Goal: Contribute content: Add original content to the website for others to see

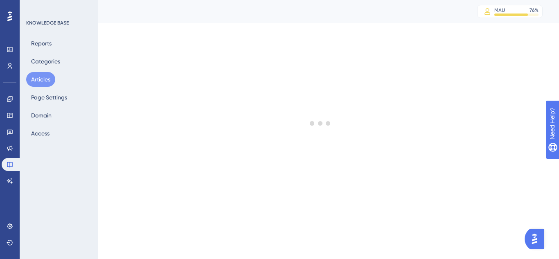
click at [40, 78] on button "Articles" at bounding box center [40, 79] width 29 height 15
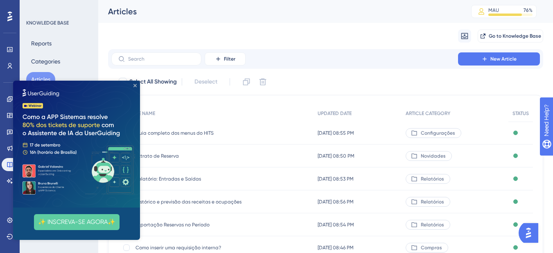
click at [136, 85] on icon "Close Preview" at bounding box center [134, 85] width 3 height 3
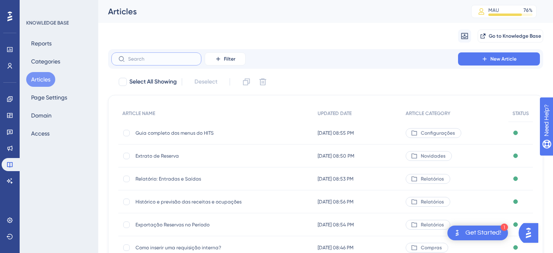
click at [149, 58] on input "text" at bounding box center [161, 59] width 66 height 6
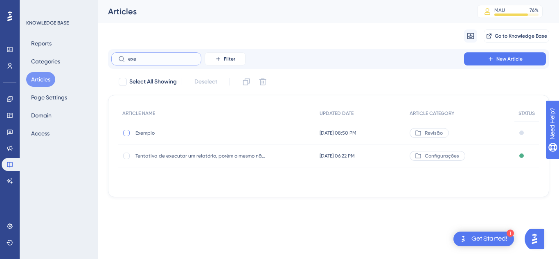
type input "exe"
click at [127, 132] on div at bounding box center [126, 133] width 7 height 7
click at [247, 80] on icon at bounding box center [246, 82] width 8 height 8
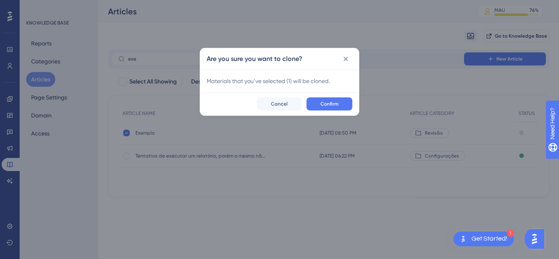
checkbox input "false"
click at [335, 101] on span "Confirm" at bounding box center [329, 104] width 18 height 7
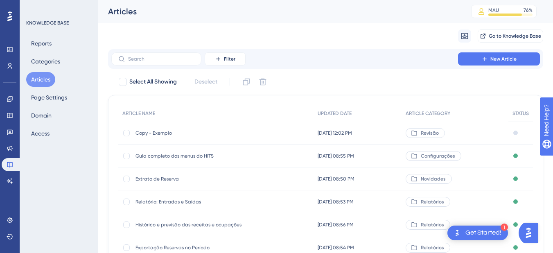
click at [169, 133] on span "Copy - Exemplo" at bounding box center [200, 133] width 131 height 7
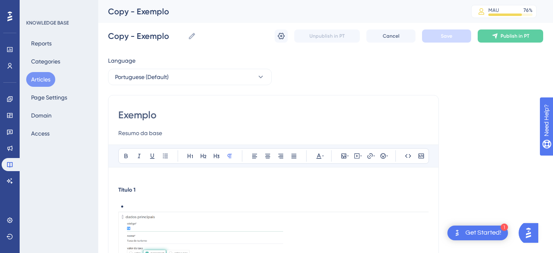
scroll to position [128, 0]
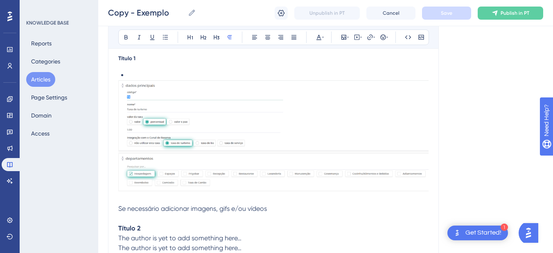
click at [144, 67] on div "Título 1 Se necessário adicionar imagens, gifs e/ou vídeos Título 2 The author …" at bounding box center [273, 212] width 310 height 315
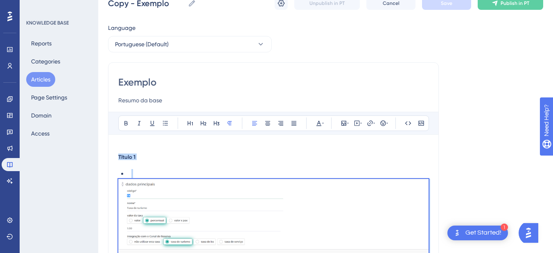
scroll to position [0, 0]
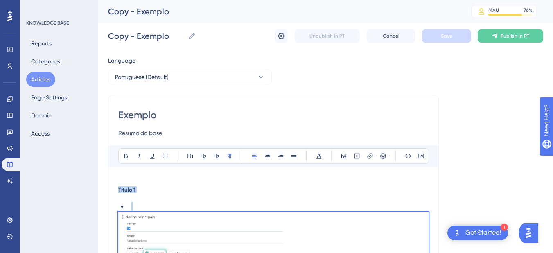
drag, startPoint x: 262, startPoint y: 153, endPoint x: 98, endPoint y: 162, distance: 164.7
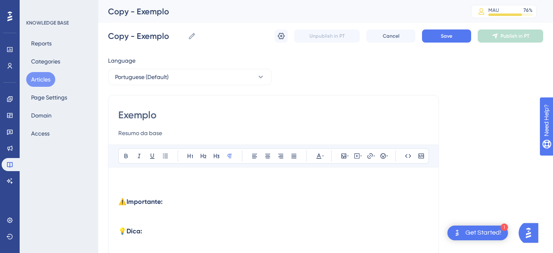
click at [147, 116] on input "Exemplo" at bounding box center [273, 114] width 310 height 13
paste input "📑 Novo Relatório: Previsto x Realizado dos Eventos Agora você pode acompanhar, …"
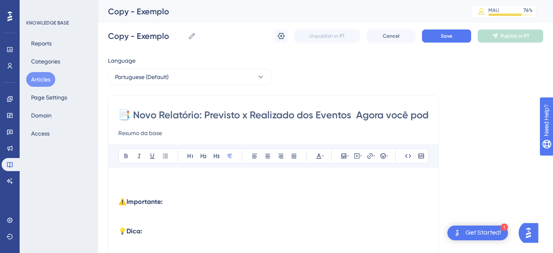
scroll to position [0, 1006]
type input "Exemplo"
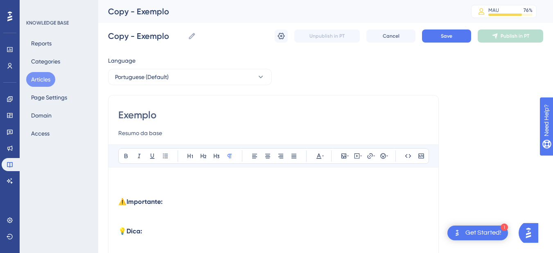
scroll to position [0, 0]
click at [135, 32] on input "Copy - Exemplo" at bounding box center [146, 35] width 77 height 11
drag, startPoint x: 177, startPoint y: 37, endPoint x: 104, endPoint y: 36, distance: 72.8
click at [104, 36] on div "Performance Users Engagement Widgets Feedback Product Updates Knowledge Base AI…" at bounding box center [325, 215] width 455 height 430
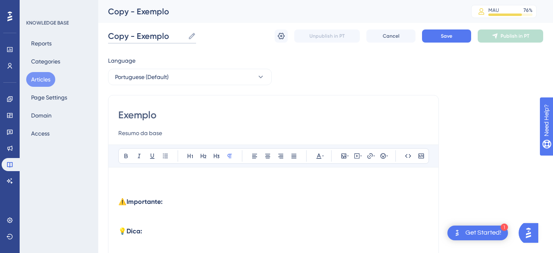
paste input "📑 Novo Relatório: Previsto x Realizado dos Eventos"
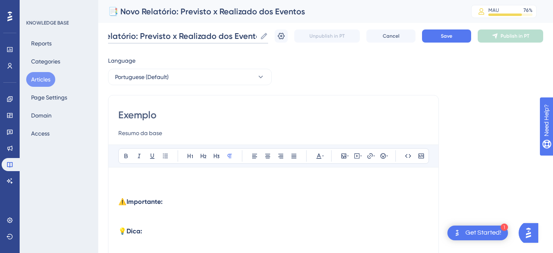
type input "📑 Novo Relatório: Previsto x Realizado dos Eventos"
click at [139, 108] on div "Exemplo Resumo da base Bold Italic Underline Bullet Point Heading 1 Heading 2 H…" at bounding box center [273, 231] width 331 height 272
click at [136, 120] on input "Exemplo" at bounding box center [273, 114] width 310 height 13
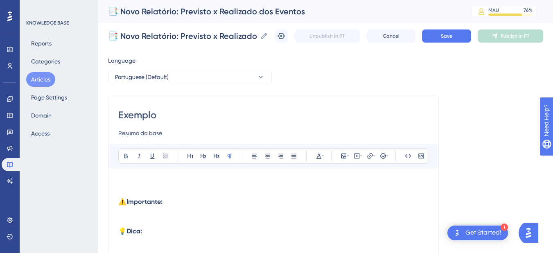
click at [136, 120] on input "Exemplo" at bounding box center [273, 114] width 310 height 13
paste input "📑 Novo Relatório: Previsto x Realizado dos Eventos"
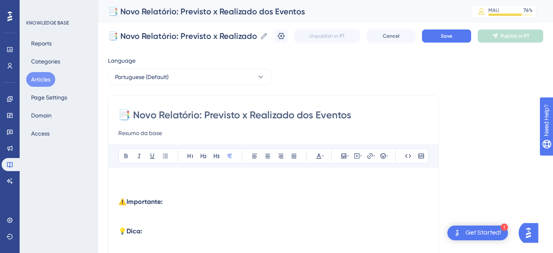
drag, startPoint x: 132, startPoint y: 119, endPoint x: 194, endPoint y: 108, distance: 62.4
click at [110, 116] on div "📑 Novo Relatório: Previsto x Realizado dos Eventos Resumo da base Bold Italic U…" at bounding box center [273, 231] width 331 height 272
type input "Novo Relatório: Previsto x Realizado dos Eventos"
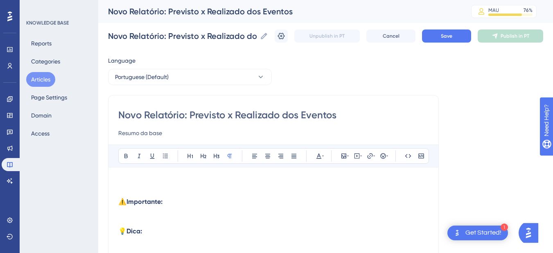
type input "Novo Relatório: Previsto x Realizado dos Eventos"
click at [142, 135] on input "Resumo da base" at bounding box center [273, 133] width 310 height 10
paste input "Agora você pode acompanhar, de forma clara e detalhada, os valores previstos e …"
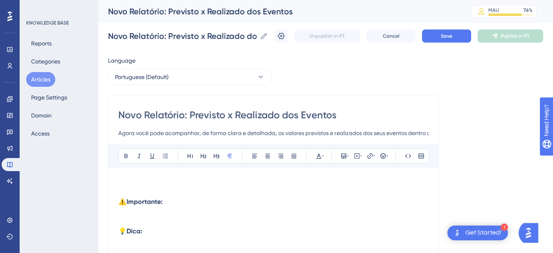
scroll to position [0, 315]
drag, startPoint x: 146, startPoint y: 134, endPoint x: 502, endPoint y: 134, distance: 356.0
click at [502, 134] on div "Language Portuguese (Default) Novo Relatório: Previsto x Realizado dos Eventos …" at bounding box center [325, 236] width 435 height 361
drag, startPoint x: 155, startPoint y: 133, endPoint x: 65, endPoint y: 133, distance: 89.6
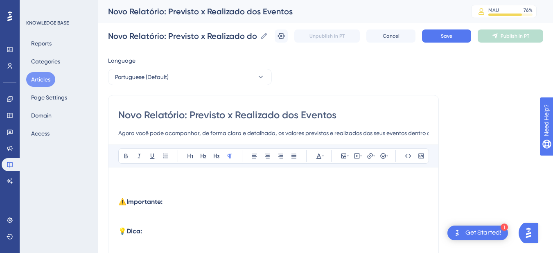
click at [98, 133] on div "Performance Users Engagement Widgets Feedback Product Updates Knowledge Base AI…" at bounding box center [325, 215] width 455 height 430
type input "Agora você pode acompanhar, de forma clara e detalhada, os valores previstos e …"
click at [144, 189] on p at bounding box center [273, 192] width 310 height 10
click at [131, 40] on input "Novo Relatório: Previsto x Realizado dos Eventos" at bounding box center [182, 35] width 149 height 11
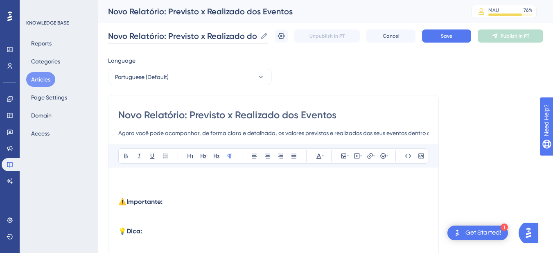
click at [131, 40] on input "Novo Relatório: Previsto x Realizado dos Eventos" at bounding box center [182, 35] width 149 height 11
paste input "📊"
drag, startPoint x: 133, startPoint y: 40, endPoint x: 65, endPoint y: 37, distance: 67.6
click at [98, 37] on div "Performance Users Engagement Widgets Feedback Product Updates Knowledge Base AI…" at bounding box center [325, 215] width 455 height 430
type input "📊 Novo Relatório: Previsto x Realizado dos Eventos"
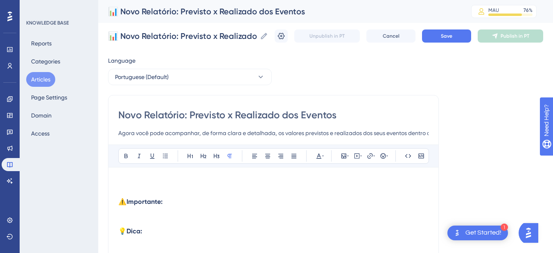
click at [150, 133] on input "Agora você pode acompanhar, de forma clara e detalhada, os valores previstos e …" at bounding box center [273, 133] width 310 height 10
click at [130, 176] on div "Bold Italic Underline Bullet Point Heading 1 Heading 2 Heading 3 Normal Align L…" at bounding box center [273, 250] width 310 height 213
click at [129, 181] on p at bounding box center [273, 182] width 310 height 10
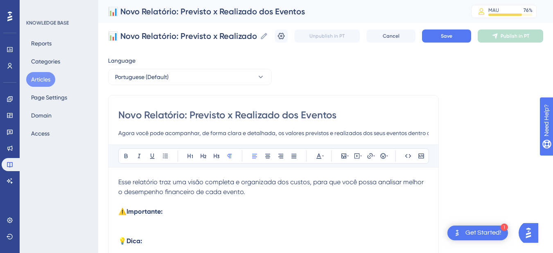
click at [204, 202] on p at bounding box center [273, 202] width 310 height 10
click at [189, 207] on p "📌 O que é apresentado no relatório?" at bounding box center [273, 212] width 310 height 10
click at [189, 207] on span "📌 O que é apresentado no relatório?" at bounding box center [174, 211] width 113 height 8
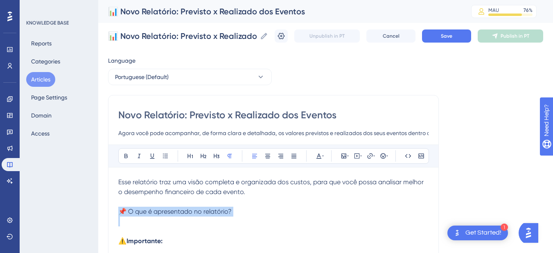
click at [189, 208] on span "📌 O que é apresentado no relatório?" at bounding box center [174, 211] width 113 height 8
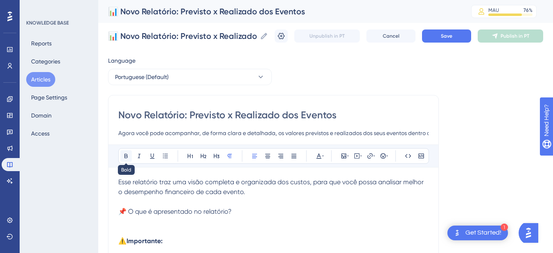
click at [123, 153] on icon at bounding box center [126, 156] width 7 height 7
click at [135, 234] on p at bounding box center [273, 231] width 310 height 10
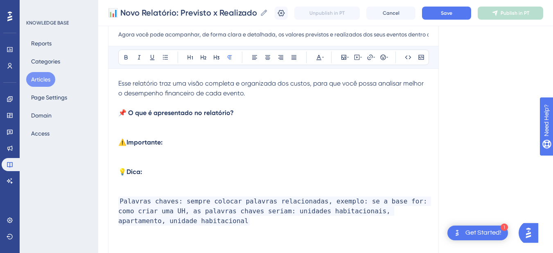
click at [140, 130] on p at bounding box center [273, 133] width 310 height 10
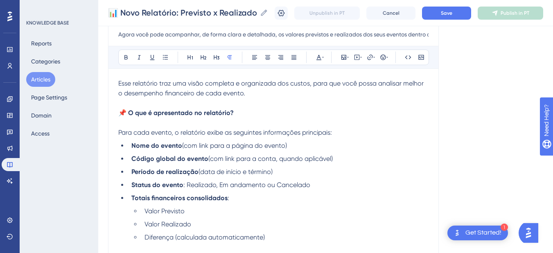
click at [137, 131] on span "Para cada evento, o relatório exibe as seguintes informações principais:" at bounding box center [225, 132] width 214 height 8
click at [204, 149] on span "(com link para a página do evento)" at bounding box center [234, 146] width 105 height 8
click at [300, 144] on li "Nome do evento (com link para a página do evento)" at bounding box center [278, 146] width 300 height 10
click at [288, 174] on li "Período de realização (data de início e término)" at bounding box center [278, 172] width 300 height 10
click at [241, 184] on span ": Realizado, Em andamento ou Cancelado" at bounding box center [246, 185] width 127 height 8
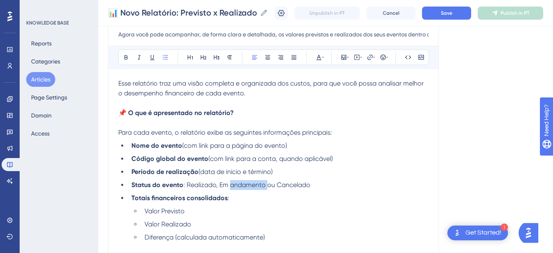
click at [241, 184] on span ": Realizado, Em andamento ou Cancelado" at bounding box center [246, 185] width 127 height 8
drag, startPoint x: 287, startPoint y: 184, endPoint x: 189, endPoint y: 185, distance: 98.2
click at [189, 185] on li "Status do evento : Realizado, Nou Cancelado" at bounding box center [278, 185] width 300 height 10
click at [252, 200] on li "Totais financeiros consolidados :" at bounding box center [278, 198] width 300 height 10
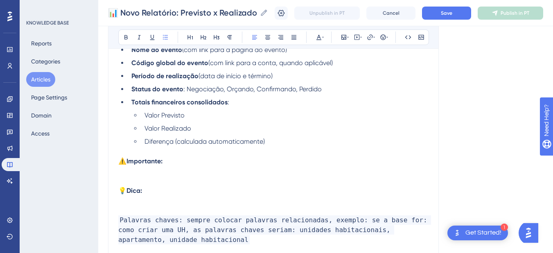
click at [241, 101] on li "Totais financeiros consolidados :" at bounding box center [278, 102] width 300 height 10
drag, startPoint x: 186, startPoint y: 104, endPoint x: 225, endPoint y: 104, distance: 39.3
click at [225, 104] on strong "Totais financeiros consolidados" at bounding box center [179, 102] width 96 height 8
click at [246, 105] on li "Totais financeiros consolidados :" at bounding box center [278, 102] width 300 height 10
drag, startPoint x: 242, startPoint y: 104, endPoint x: 127, endPoint y: 101, distance: 115.0
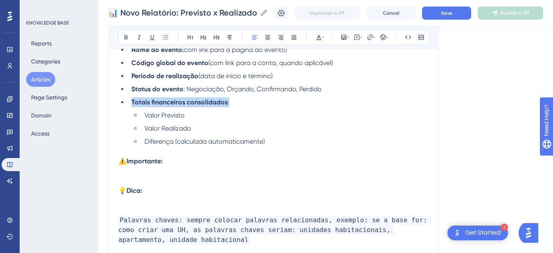
click at [127, 101] on ul "Nome do evento (com link para a página do evento) Código global do evento (com …" at bounding box center [273, 95] width 310 height 101
click at [166, 105] on strong "Totais financeiros consolidados" at bounding box center [179, 102] width 96 height 8
click at [225, 104] on strong "Totais financeiros consolidados" at bounding box center [179, 102] width 96 height 8
drag, startPoint x: 232, startPoint y: 103, endPoint x: 132, endPoint y: 103, distance: 99.8
click at [132, 103] on li "Totais financeiros consolidados :" at bounding box center [278, 102] width 300 height 10
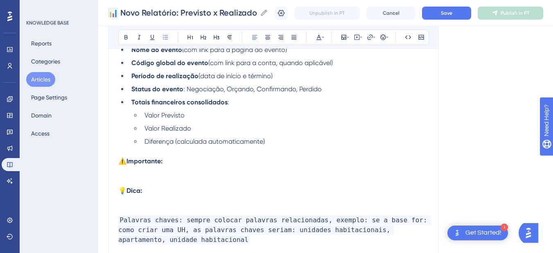
click at [186, 103] on strong "Totais financeiros consolidados" at bounding box center [179, 102] width 96 height 8
drag, startPoint x: 186, startPoint y: 103, endPoint x: 218, endPoint y: 104, distance: 31.9
click at [218, 104] on strong "Totais financeiros consolidados" at bounding box center [179, 102] width 96 height 8
click at [189, 117] on li "Valor Previsto" at bounding box center [284, 115] width 287 height 10
drag, startPoint x: 188, startPoint y: 117, endPoint x: 142, endPoint y: 114, distance: 46.3
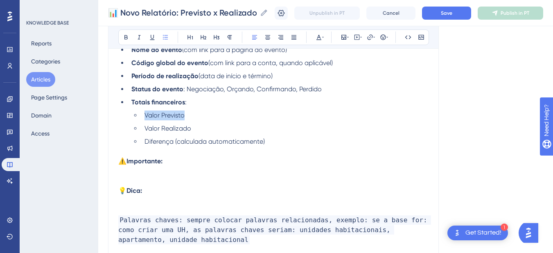
click at [142, 114] on li "Valor Previsto" at bounding box center [284, 115] width 287 height 10
drag, startPoint x: 198, startPoint y: 127, endPoint x: 145, endPoint y: 129, distance: 53.6
click at [145, 129] on li "Valor Realizado" at bounding box center [284, 129] width 287 height 10
click at [177, 156] on p at bounding box center [273, 151] width 310 height 10
click at [151, 169] on p at bounding box center [273, 171] width 310 height 10
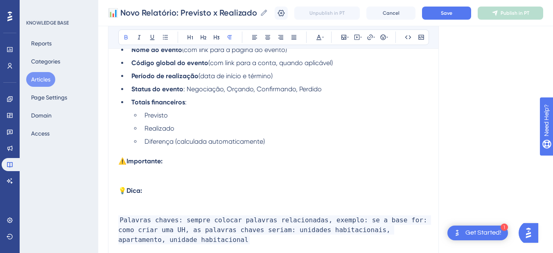
scroll to position [278, 0]
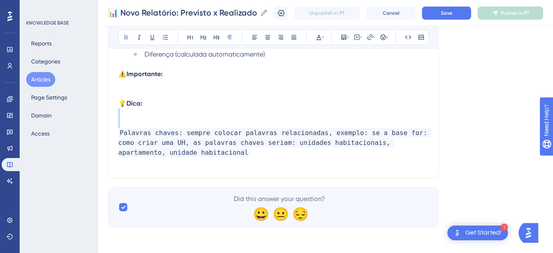
drag, startPoint x: 136, startPoint y: 120, endPoint x: 135, endPoint y: 114, distance: 6.4
click at [135, 114] on div "Esse relatório traz uma visão completa e organizada dos custos, para que você p…" at bounding box center [273, 32] width 310 height 272
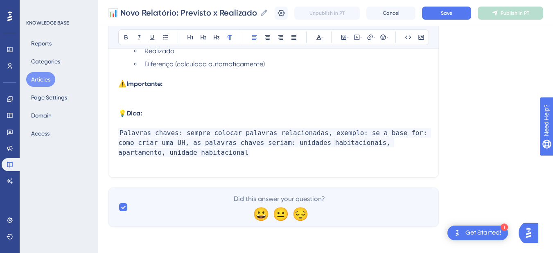
scroll to position [268, 0]
drag, startPoint x: 147, startPoint y: 121, endPoint x: 121, endPoint y: 85, distance: 44.5
click at [121, 85] on div "Esse relatório traz uma visão completa e organizada dos custos, para que você p…" at bounding box center [273, 36] width 310 height 262
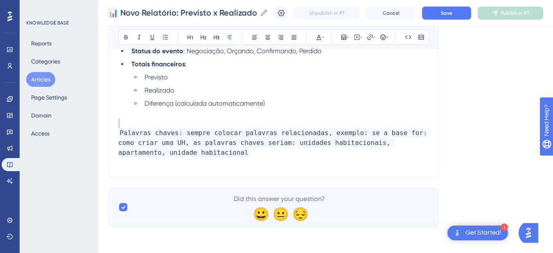
scroll to position [229, 0]
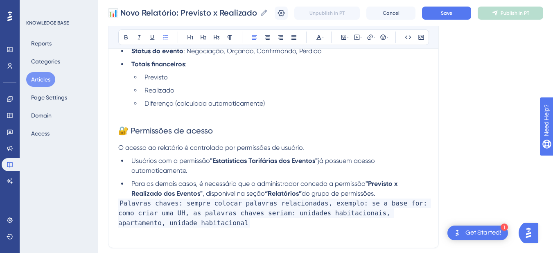
click at [119, 205] on span "Palavras chaves: sempre colocar palavras relacionadas, exemplo: se a base for: …" at bounding box center [274, 212] width 313 height 29
click at [388, 192] on li "Para os demais casos, é necessário que o administrador conceda a permissão "Pre…" at bounding box center [278, 189] width 300 height 20
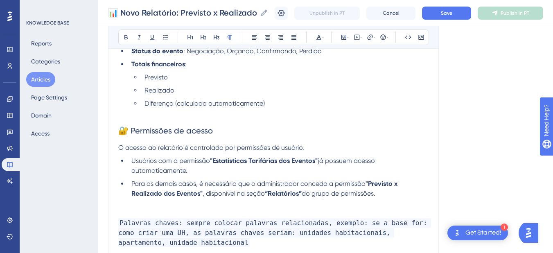
click at [200, 170] on li "Usuários com a permissão "Estatísticas Tarifárias dos Eventos" já possuem acess…" at bounding box center [278, 166] width 300 height 20
click at [209, 172] on span "já possuem acesso automaticamente, mas caso não acesse, pode ser definifo novam…" at bounding box center [253, 166] width 245 height 18
click at [210, 172] on span "já possuem acesso automaticamente, mas caso não acesse, pode ser definifo novam…" at bounding box center [253, 166] width 245 height 18
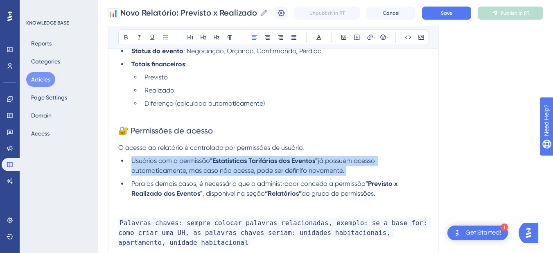
click at [210, 172] on span "já possuem acesso automaticamente, mas caso não acesse, pode ser definifo novam…" at bounding box center [253, 166] width 245 height 18
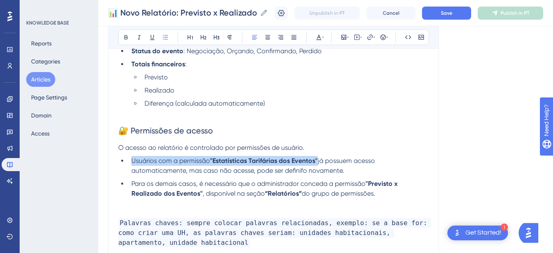
copy li "Usuários com a permissão "Estatísticas Tarifárias dos Eventos""
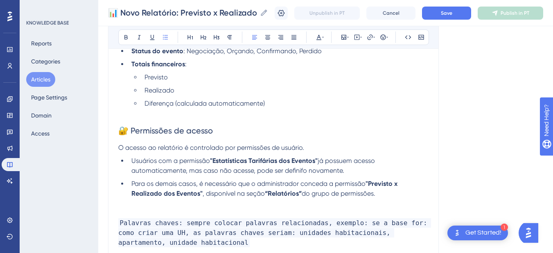
click at [164, 116] on p at bounding box center [273, 113] width 310 height 10
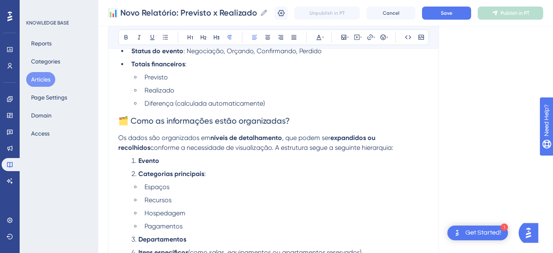
scroll to position [246, 0]
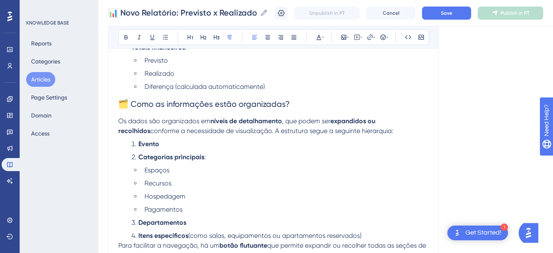
click at [146, 106] on span "🗂️ Como as informações estão organizadas?" at bounding box center [203, 104] width 171 height 10
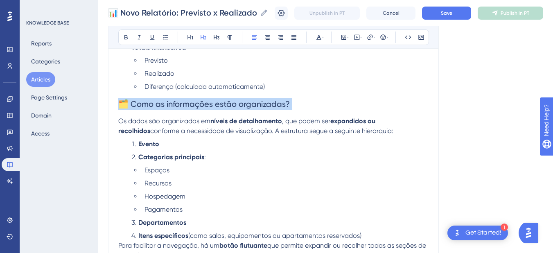
click at [146, 106] on span "🗂️ Como as informações estão organizadas?" at bounding box center [203, 104] width 171 height 10
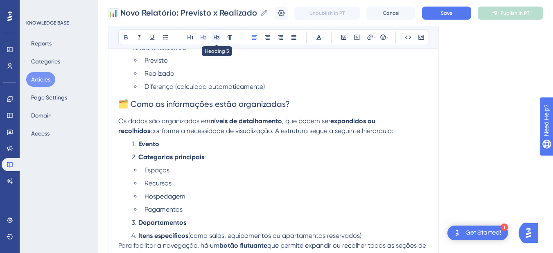
click at [212, 34] on button at bounding box center [216, 37] width 11 height 11
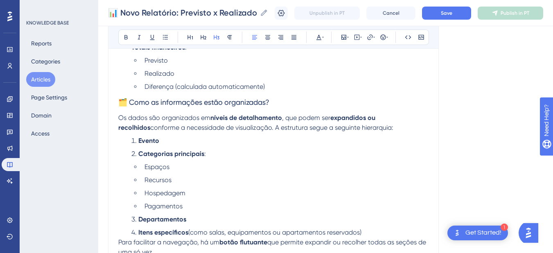
click at [132, 101] on span "🗂️ Como as informações estão organizadas?" at bounding box center [193, 102] width 151 height 9
drag, startPoint x: 129, startPoint y: 101, endPoint x: 117, endPoint y: 103, distance: 11.9
click at [117, 103] on div "Novo Relatório: Previsto x Realizado dos Eventos Agora você pode acompanhar, de…" at bounding box center [273, 131] width 331 height 570
click at [146, 101] on span "Como as informações estão organizadas?" at bounding box center [188, 102] width 140 height 9
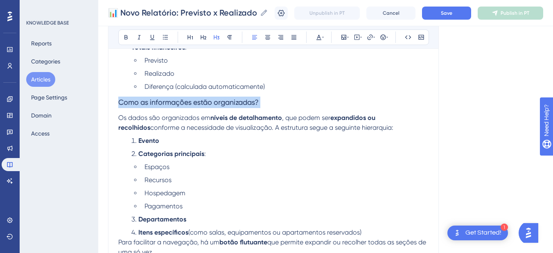
click at [146, 101] on span "Como as informações estão organizadas?" at bounding box center [188, 102] width 140 height 9
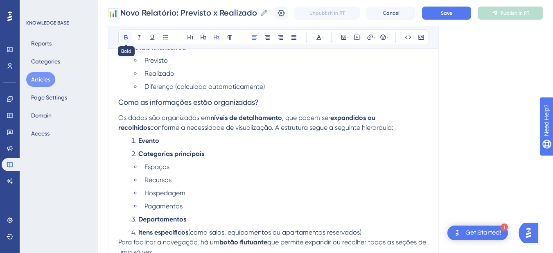
click at [123, 34] on icon at bounding box center [126, 37] width 7 height 7
click at [163, 118] on span "Os dados são organizados em" at bounding box center [164, 118] width 92 height 8
click at [417, 129] on p "Os dados são organizados em níveis de detalhamento , que podem ser expandidos o…" at bounding box center [273, 123] width 310 height 20
click at [344, 127] on span "conforme a necessidade de visualização. A estrutura segue a seguinte hierarquia:" at bounding box center [271, 128] width 243 height 8
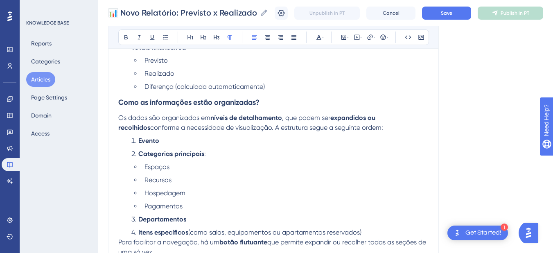
click at [304, 145] on li "Evento" at bounding box center [278, 141] width 300 height 10
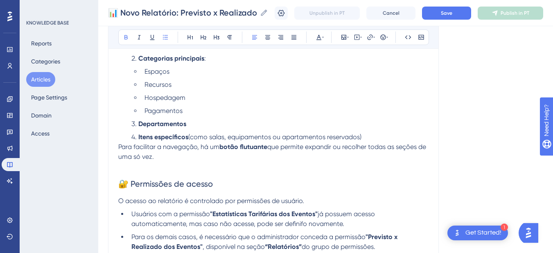
click at [121, 149] on span "Para facilitar a navegação, há um" at bounding box center [168, 147] width 101 height 8
click at [119, 150] on span "Para facilitar a navegação, há um" at bounding box center [168, 147] width 101 height 8
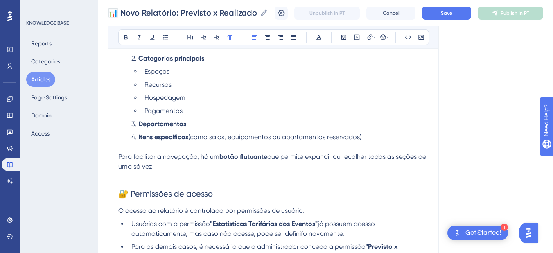
click at [198, 164] on p "Para facilitar a navegação, há um botão flutuante que permite expandir ou recol…" at bounding box center [273, 162] width 310 height 20
click at [270, 154] on span "que permite expandir ou recolher todas as seções de uma só vez." at bounding box center [272, 162] width 309 height 18
click at [269, 158] on span "que permite expandir ou recolher todas as seções de uma só vez." at bounding box center [272, 162] width 309 height 18
click at [198, 164] on p "Para facilitar a navegação, há um botão flutuante que permite expandir ou recol…" at bounding box center [273, 162] width 310 height 20
click at [202, 168] on p "Para facilitar a navegação, há um botão flutuante que permite expandir ou recol…" at bounding box center [273, 162] width 310 height 20
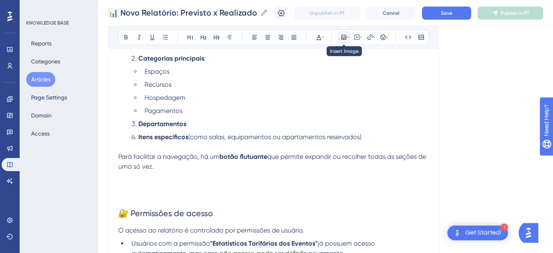
click at [345, 38] on icon at bounding box center [343, 37] width 5 height 5
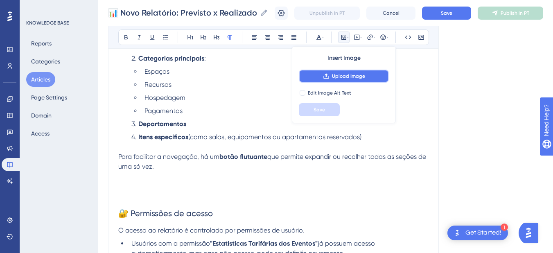
click at [333, 76] on span "Upload Image" at bounding box center [348, 76] width 33 height 7
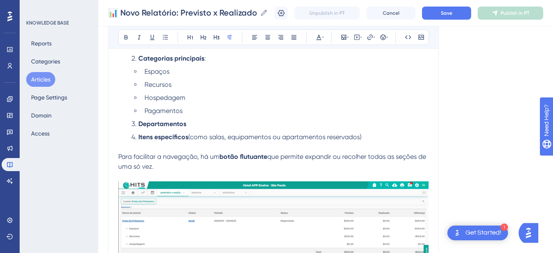
click at [236, 162] on p "Para facilitar a navegação, há um botão flutuante que permite expandir ou recol…" at bounding box center [273, 162] width 310 height 20
click at [270, 157] on span "que permite expandir ou recolher todas as seções de uma só vez." at bounding box center [272, 162] width 309 height 18
drag, startPoint x: 242, startPoint y: 158, endPoint x: 269, endPoint y: 158, distance: 27.4
click at [269, 158] on p "Para facilitar a navegação, há um botão flutuante que permite expandir ou recol…" at bounding box center [273, 162] width 310 height 20
click at [222, 169] on p "Para facilitar a navegação, há um botão de Relatório detalhado que permite expa…" at bounding box center [273, 162] width 310 height 20
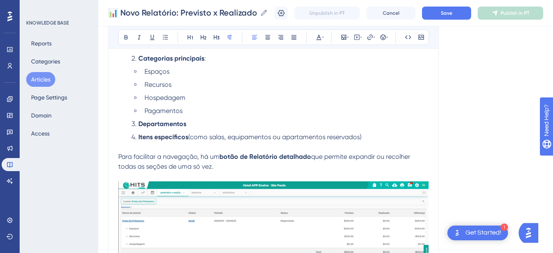
scroll to position [437, 0]
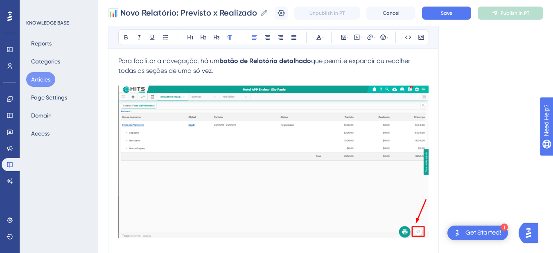
click at [176, 61] on span "Para facilitar a navegação, há um" at bounding box center [168, 61] width 101 height 8
click at [225, 70] on p "Para facilitar a visualização, há um botão de Relatório detalhado que permite e…" at bounding box center [273, 66] width 310 height 20
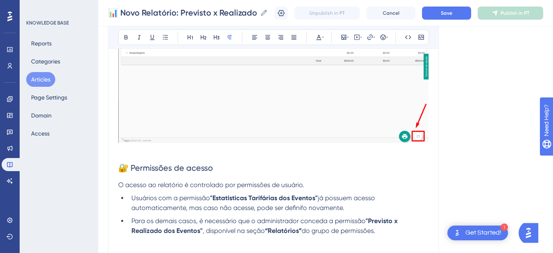
click at [167, 154] on p at bounding box center [273, 151] width 310 height 10
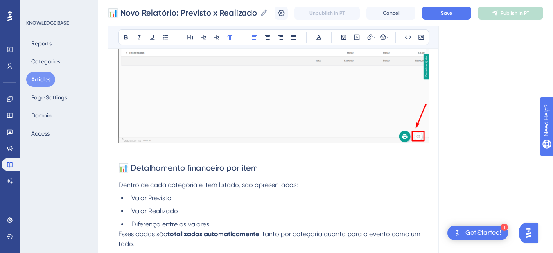
scroll to position [628, 0]
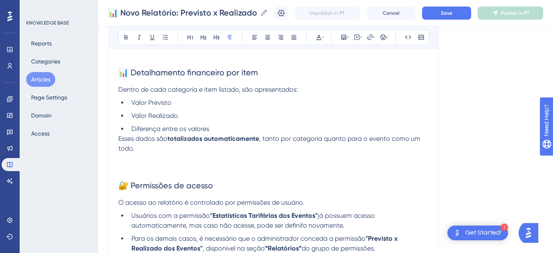
click at [119, 140] on span "Esses dados são" at bounding box center [142, 139] width 49 height 8
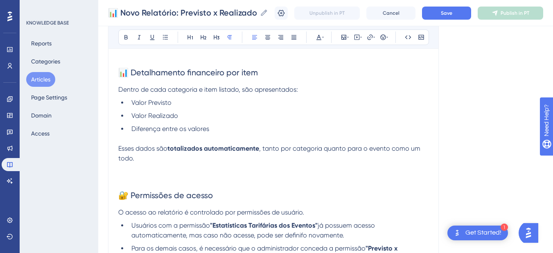
drag, startPoint x: 199, startPoint y: 88, endPoint x: 197, endPoint y: 107, distance: 18.9
click at [199, 90] on span "Dentro de cada categoria e item listado, são apresentados:" at bounding box center [208, 90] width 180 height 8
click at [248, 101] on li "Valor Previsto" at bounding box center [278, 103] width 300 height 10
click at [308, 89] on span "Dentro de cada categoria ( Espaços, Recursos, Hospedagem) e item listado, são a…" at bounding box center [261, 90] width 287 height 8
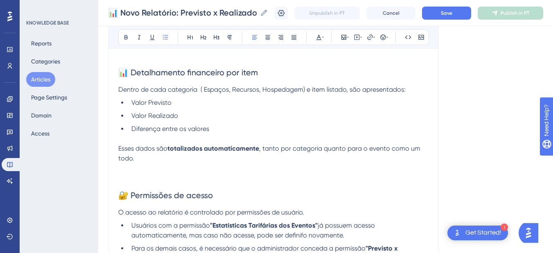
click at [121, 141] on p at bounding box center [273, 139] width 310 height 10
click at [118, 151] on span "Esses dados são" at bounding box center [142, 148] width 49 height 8
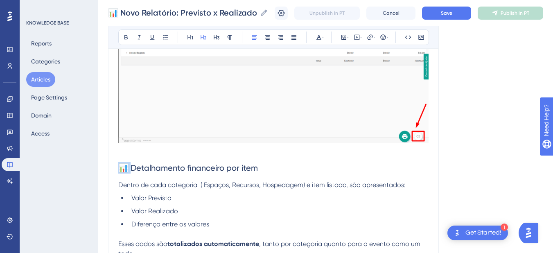
drag, startPoint x: 133, startPoint y: 169, endPoint x: 106, endPoint y: 169, distance: 26.6
click at [151, 170] on span "Detalhamento financeiro por item" at bounding box center [181, 168] width 127 height 10
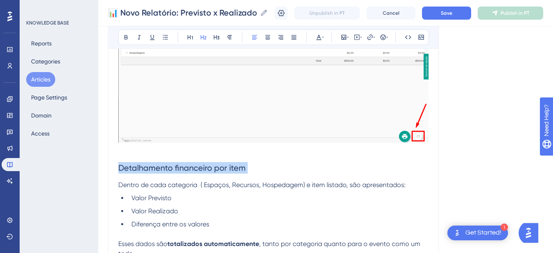
click at [151, 170] on span "Detalhamento financeiro por item" at bounding box center [181, 168] width 127 height 10
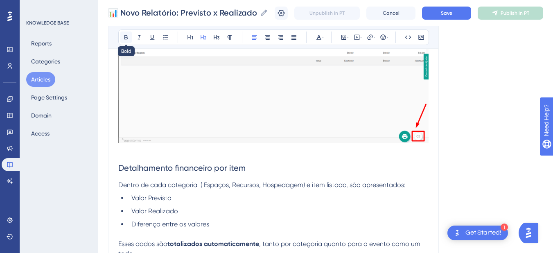
click at [128, 38] on icon at bounding box center [126, 37] width 7 height 7
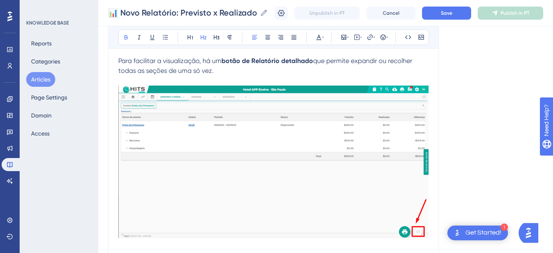
scroll to position [246, 0]
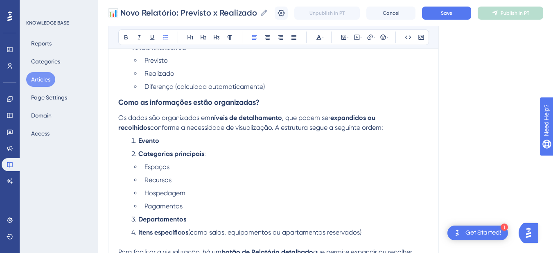
click at [166, 172] on ul "Espaços Recursos Hospedagem Pagamentos" at bounding box center [279, 186] width 297 height 49
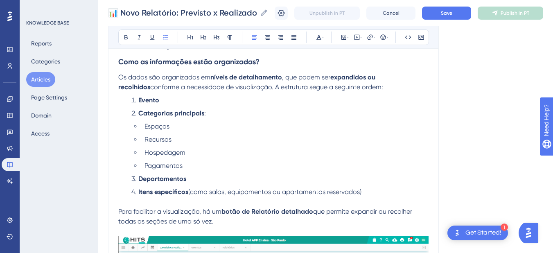
scroll to position [0, 0]
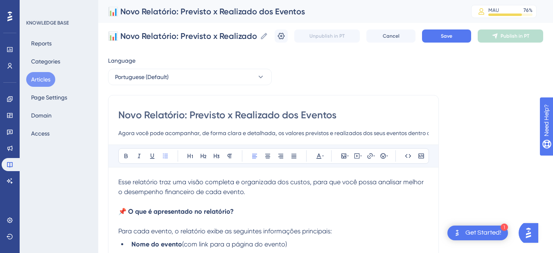
click at [166, 213] on strong "📌 O que é apresentado no relatório?" at bounding box center [175, 211] width 115 height 8
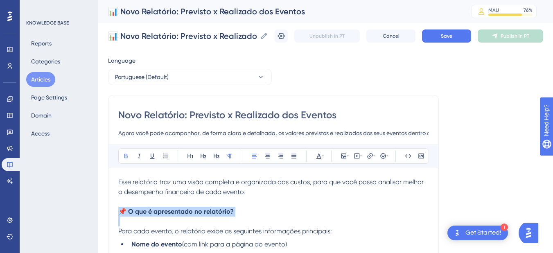
click at [166, 213] on strong "📌 O que é apresentado no relatório?" at bounding box center [175, 211] width 115 height 8
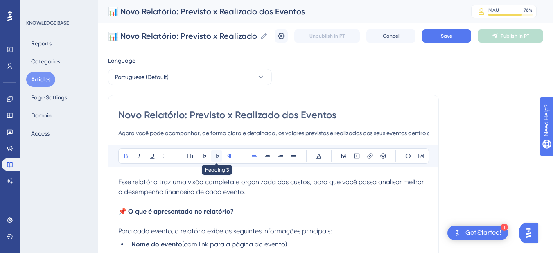
click at [218, 155] on icon at bounding box center [216, 156] width 7 height 7
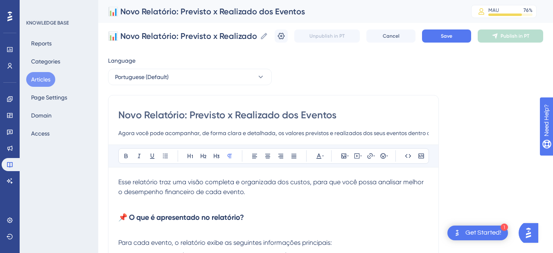
click at [171, 197] on p at bounding box center [273, 202] width 310 height 10
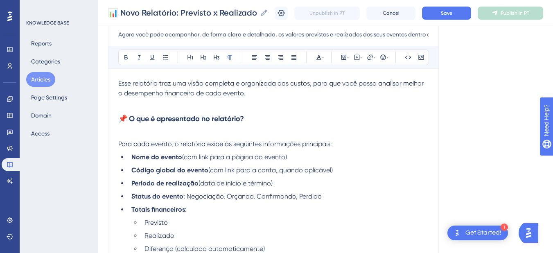
click at [144, 129] on p at bounding box center [273, 134] width 310 height 10
click at [153, 115] on strong "📌 O que é apresentado no relatório?" at bounding box center [181, 118] width 126 height 9
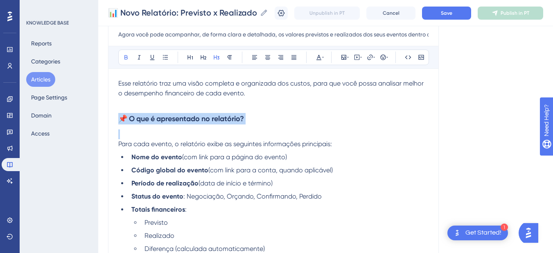
click at [153, 115] on strong "📌 O que é apresentado no relatório?" at bounding box center [181, 118] width 126 height 9
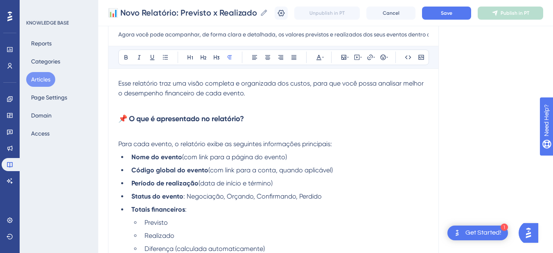
click at [132, 135] on p at bounding box center [273, 134] width 310 height 10
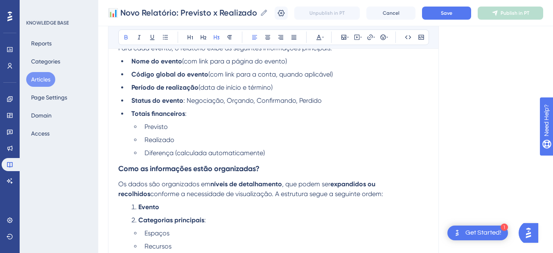
click at [119, 169] on strong "Como as informações estão organizadas?" at bounding box center [188, 168] width 141 height 9
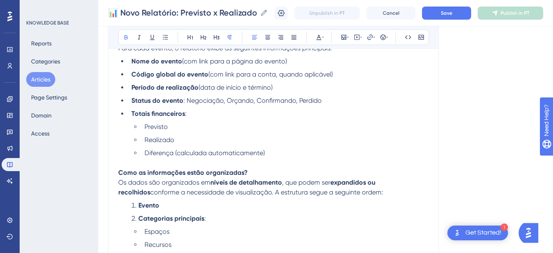
click at [268, 170] on p "Como as informações estão organizadas?" at bounding box center [273, 173] width 310 height 10
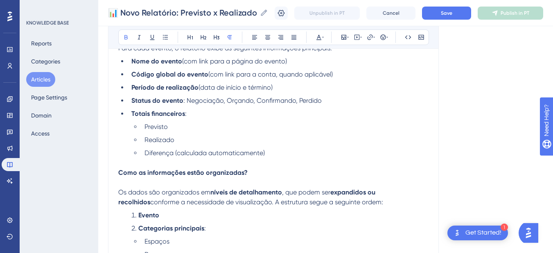
scroll to position [286, 0]
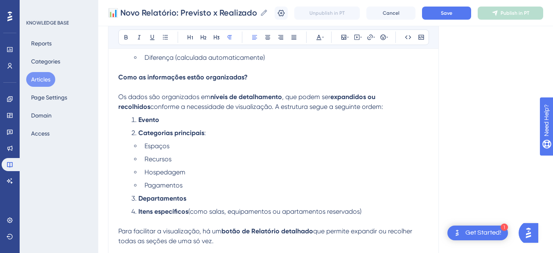
click at [185, 104] on span "conforme a necessidade de visualização. A estrutura segue a seguinte ordem:" at bounding box center [266, 107] width 233 height 8
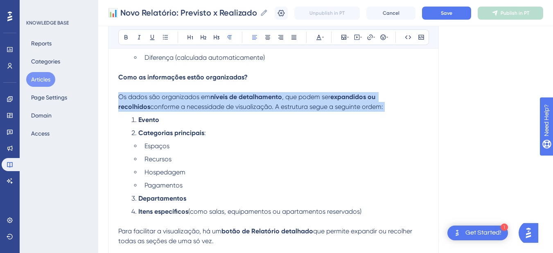
click at [185, 104] on span "conforme a necessidade de visualização. A estrutura segue a seguinte ordem:" at bounding box center [266, 107] width 233 height 8
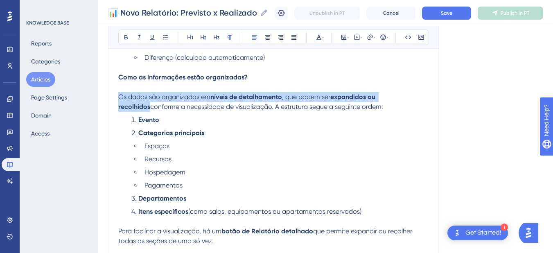
copy p "Os dados são organizados em níveis de detalhamento , que podem ser expandidos o…"
click at [169, 104] on span "conforme a necessidade de visualização. A estrutura segue a seguinte ordem:" at bounding box center [266, 107] width 233 height 8
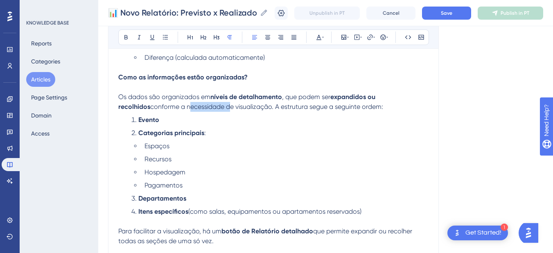
click at [169, 104] on span "conforme a necessidade de visualização. A estrutura segue a seguinte ordem:" at bounding box center [266, 107] width 233 height 8
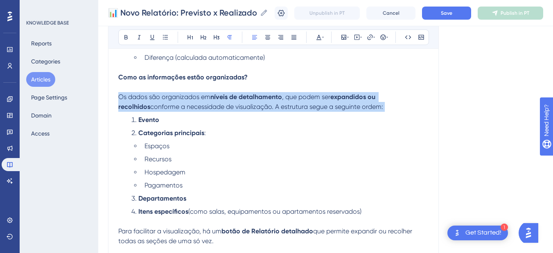
click at [169, 104] on span "conforme a necessidade de visualização. A estrutura segue a seguinte ordem:" at bounding box center [266, 107] width 233 height 8
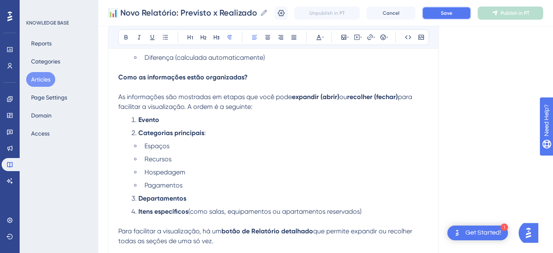
click at [466, 14] on button "Save" at bounding box center [446, 13] width 49 height 13
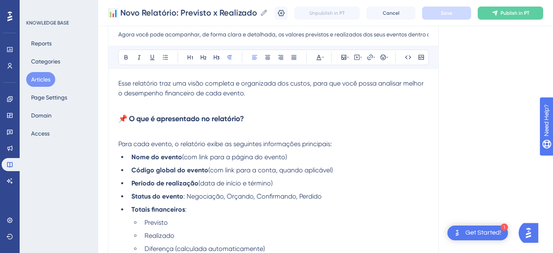
scroll to position [191, 0]
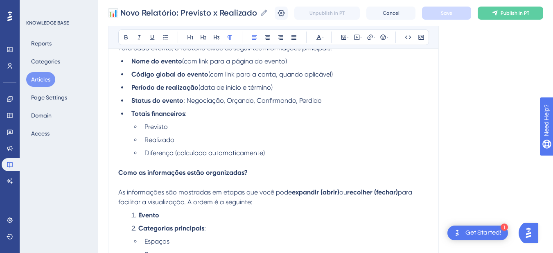
click at [137, 160] on p at bounding box center [273, 163] width 310 height 10
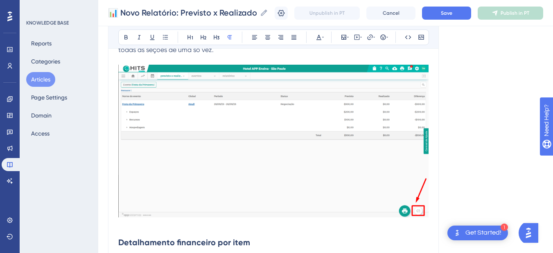
scroll to position [382, 0]
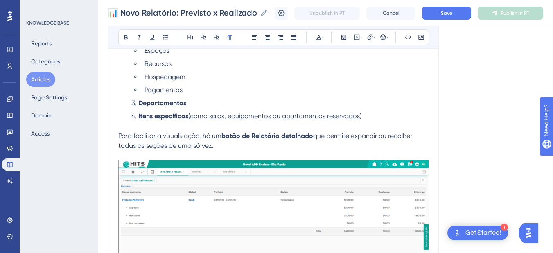
click at [166, 125] on p at bounding box center [273, 126] width 310 height 10
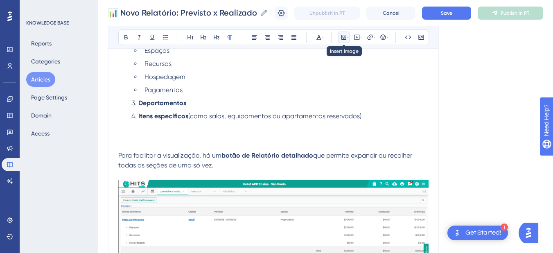
click at [340, 36] on button at bounding box center [343, 37] width 11 height 11
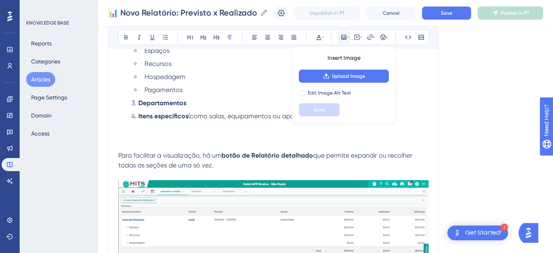
click at [345, 71] on button "Upload Image" at bounding box center [344, 76] width 90 height 13
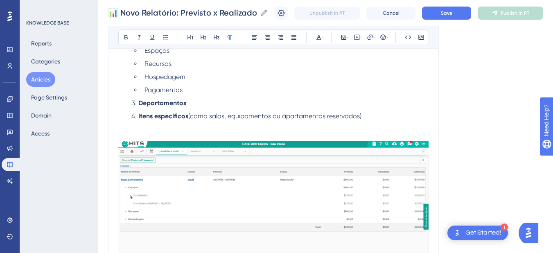
click at [218, 127] on p at bounding box center [273, 126] width 310 height 10
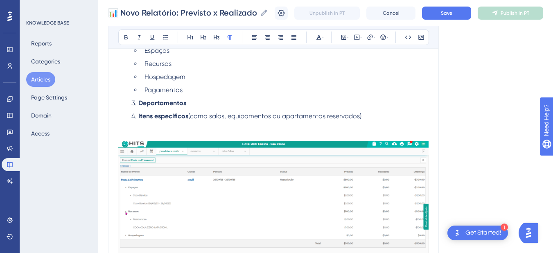
click at [209, 127] on p at bounding box center [273, 126] width 310 height 10
click at [137, 129] on p at bounding box center [273, 126] width 310 height 10
click at [136, 131] on p at bounding box center [273, 136] width 310 height 10
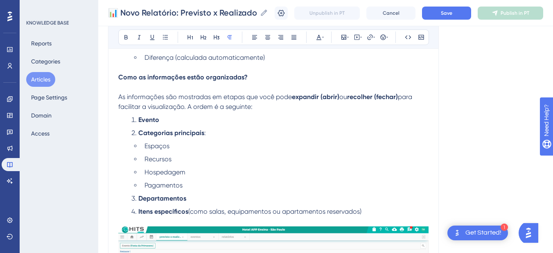
scroll to position [191, 0]
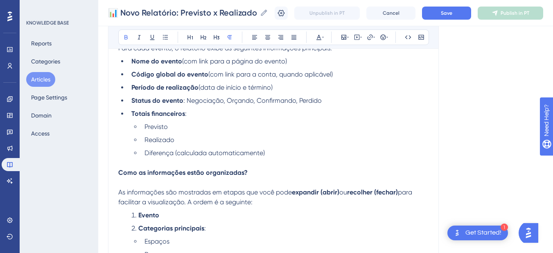
click at [152, 180] on p at bounding box center [273, 183] width 310 height 10
click at [153, 172] on strong "Como as informações estão organizadas?" at bounding box center [182, 173] width 129 height 8
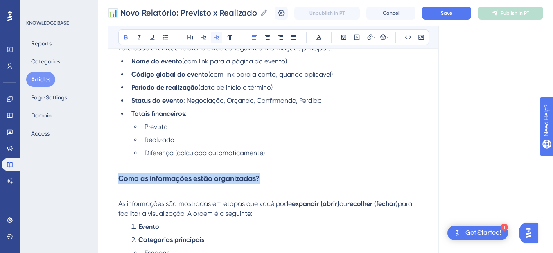
click at [217, 38] on icon at bounding box center [216, 37] width 7 height 7
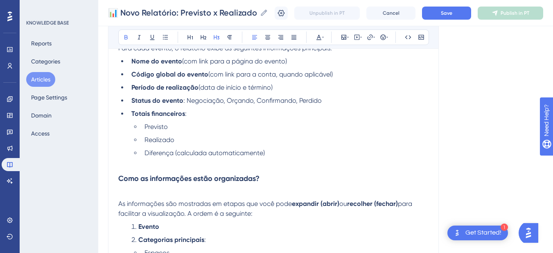
click at [139, 189] on p at bounding box center [273, 194] width 310 height 10
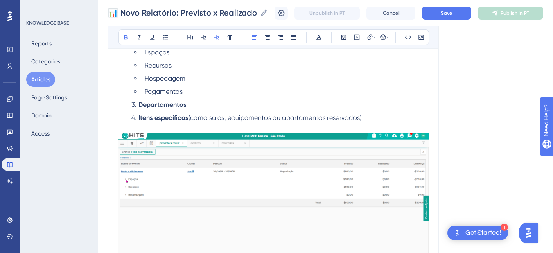
scroll to position [286, 0]
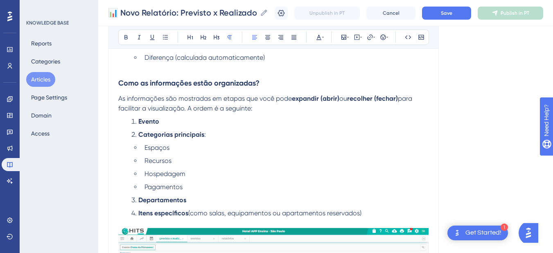
drag, startPoint x: 273, startPoint y: 108, endPoint x: 189, endPoint y: 106, distance: 84.3
click at [189, 106] on p "As informações são mostradas em etapas que você pode expandir (abrir) ou recolh…" at bounding box center [273, 104] width 310 height 20
click at [242, 113] on p "As informações são mostradas em etapas que você pode expandir (abrir) ou recolh…" at bounding box center [273, 104] width 310 height 20
click at [214, 108] on span "para facilitar a visualização. A ordem é a seguinte:" at bounding box center [265, 104] width 295 height 18
click at [282, 141] on ol "Evento Categorias principais : Espaços Recursos Hospedagem Pagamentos Departame…" at bounding box center [273, 167] width 310 height 101
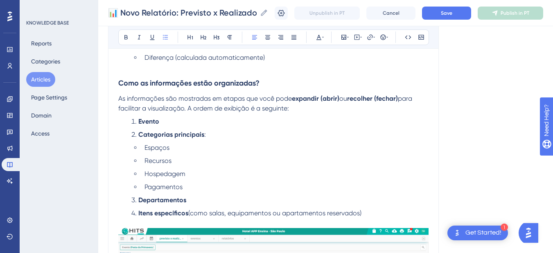
click at [258, 140] on ol "Evento Categorias principais : Espaços Recursos Hospedagem Pagamentos Departame…" at bounding box center [273, 167] width 310 height 101
click at [264, 122] on li "Evento" at bounding box center [278, 122] width 300 height 10
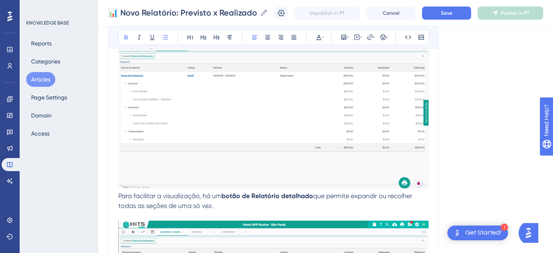
scroll to position [573, 0]
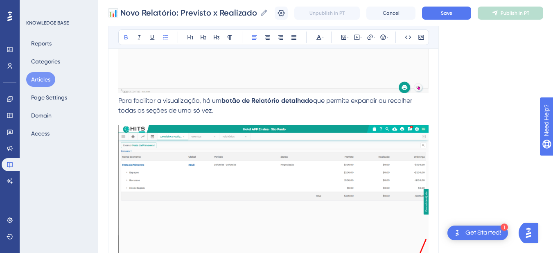
click at [118, 101] on span "Para facilitar a visualização, há um" at bounding box center [169, 101] width 103 height 8
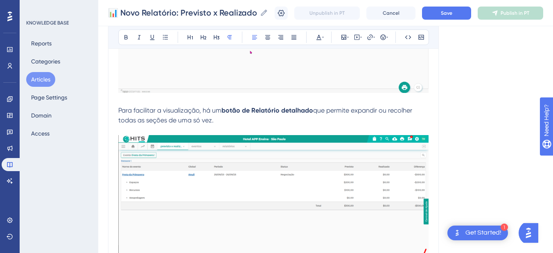
click at [147, 113] on span "Para facilitar a visualização, há um" at bounding box center [169, 110] width 103 height 8
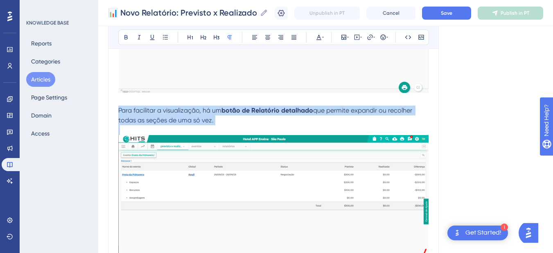
click at [147, 113] on span "Para facilitar a visualização, há um" at bounding box center [169, 110] width 103 height 8
click at [162, 34] on icon at bounding box center [165, 37] width 7 height 7
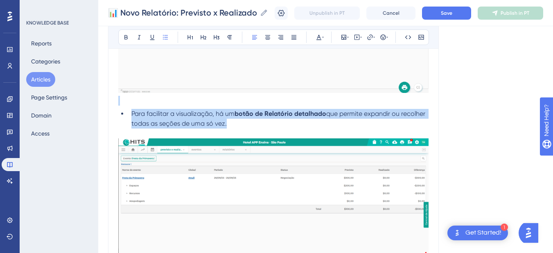
click at [146, 110] on span "Para facilitar a visualização, há um" at bounding box center [182, 114] width 103 height 8
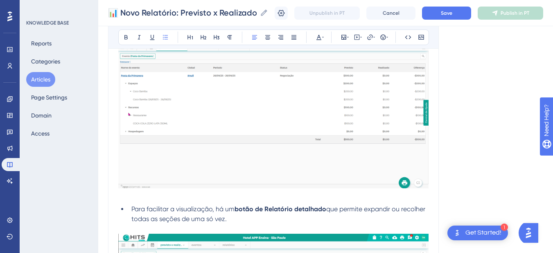
scroll to position [286, 0]
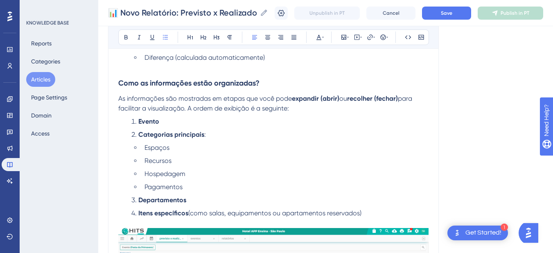
click at [149, 102] on span "As informações são mostradas em etapas que você pode" at bounding box center [204, 99] width 173 height 8
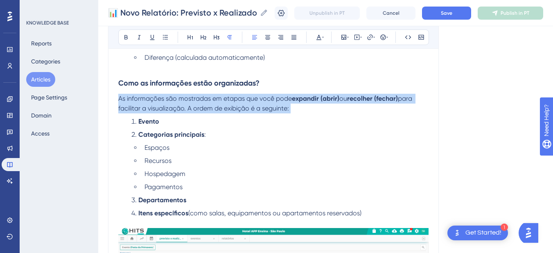
click at [149, 102] on span "As informações são mostradas em etapas que você pode" at bounding box center [204, 99] width 173 height 8
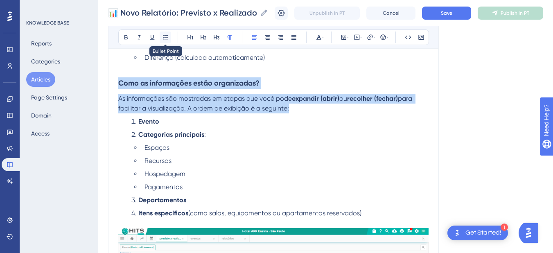
click at [163, 36] on icon at bounding box center [165, 37] width 7 height 7
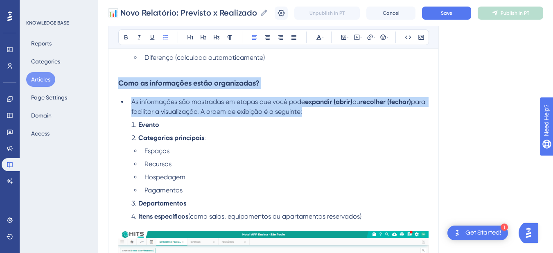
click at [178, 110] on span "para facilitar a visualização. A ordem de exibição é a seguinte:" at bounding box center [278, 107] width 295 height 18
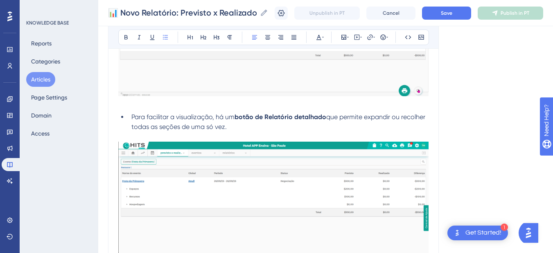
scroll to position [764, 0]
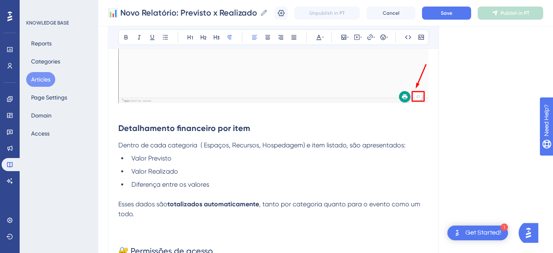
click at [156, 216] on p "Esses dados são totalizados automaticamente , tanto por categoria quanto para o…" at bounding box center [273, 209] width 310 height 20
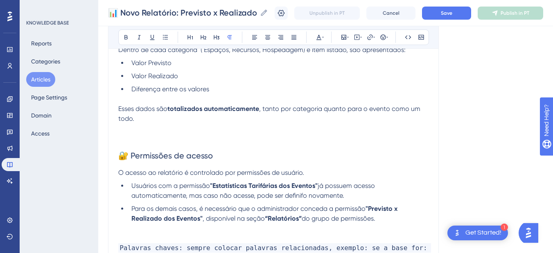
click at [130, 140] on p at bounding box center [273, 138] width 310 height 10
click at [169, 138] on p at bounding box center [273, 138] width 310 height 10
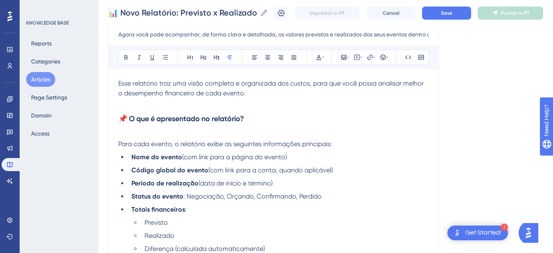
scroll to position [191, 0]
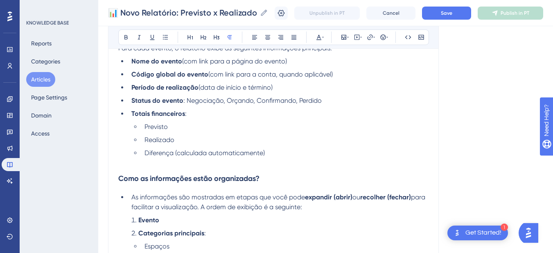
click at [129, 166] on p at bounding box center [273, 163] width 310 height 10
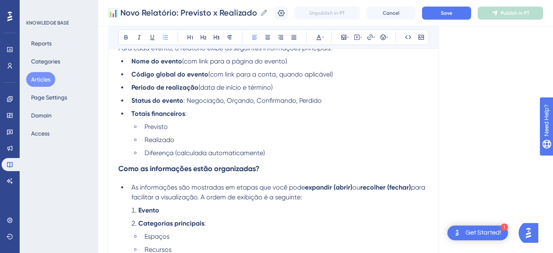
scroll to position [286, 0]
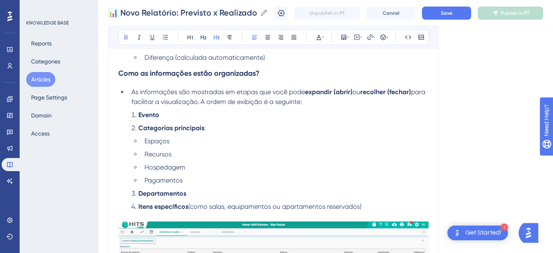
click at [132, 78] on h3 "Como as informações estão organizadas?" at bounding box center [273, 73] width 310 height 21
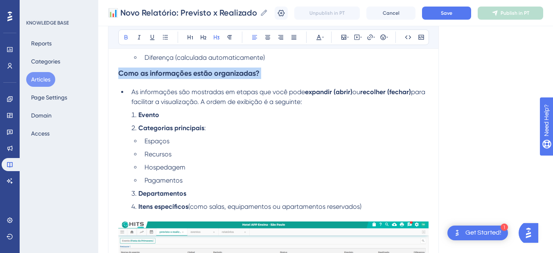
click at [132, 78] on h3 "Como as informações estão organizadas?" at bounding box center [273, 73] width 310 height 21
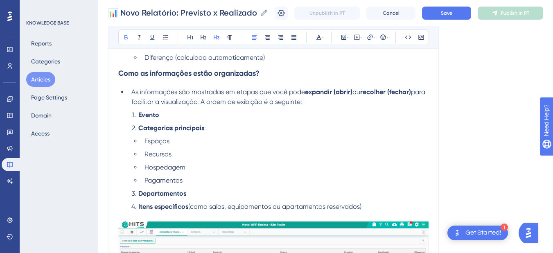
click at [206, 75] on strong "Como as informações estão organizadas?" at bounding box center [188, 73] width 141 height 9
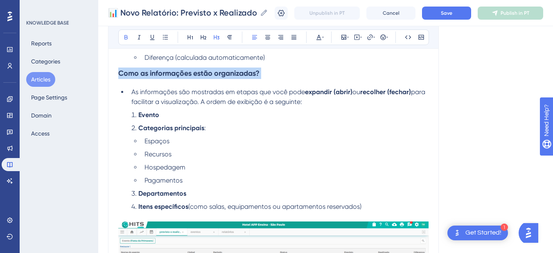
click at [206, 75] on strong "Como as informações estão organizadas?" at bounding box center [188, 73] width 141 height 9
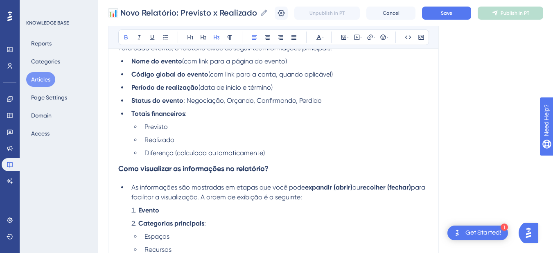
scroll to position [95, 0]
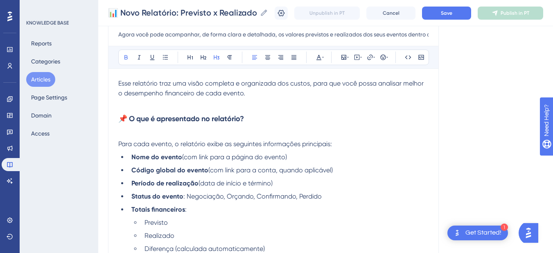
click at [194, 123] on h3 "📌 O que é apresentado no relatório?" at bounding box center [273, 118] width 310 height 21
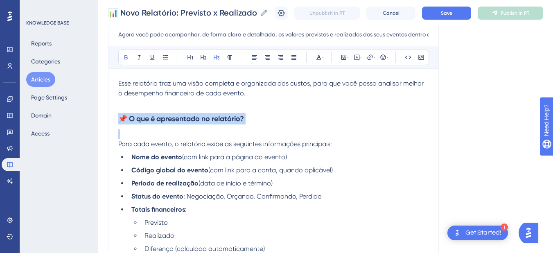
click at [194, 123] on h3 "📌 O que é apresentado no relatório?" at bounding box center [273, 118] width 310 height 21
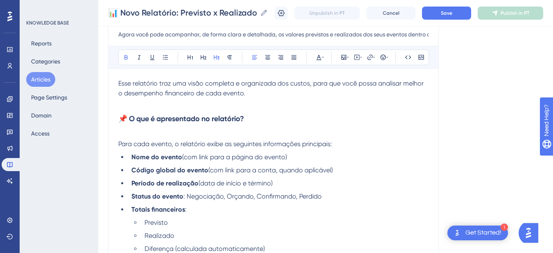
click at [160, 118] on strong "📌 O que é apresentado no relatório?" at bounding box center [181, 118] width 126 height 9
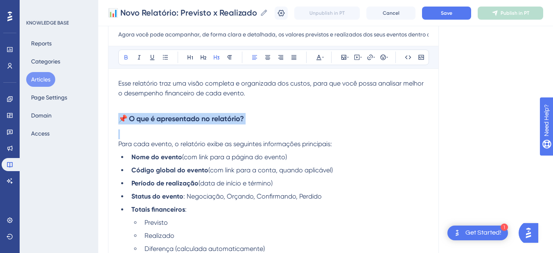
click at [160, 118] on strong "📌 O que é apresentado no relatório?" at bounding box center [181, 118] width 126 height 9
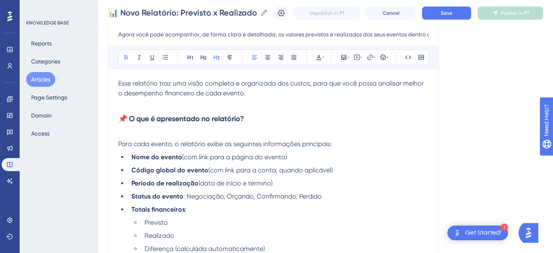
click at [207, 119] on strong "📌 O que é apresentado no relatório?" at bounding box center [181, 118] width 126 height 9
click at [259, 121] on h3 "📌 O que é apresentado no relatório?" at bounding box center [273, 118] width 310 height 21
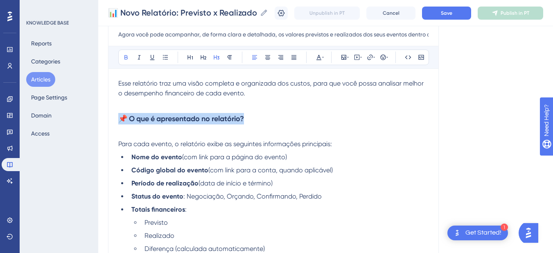
drag, startPoint x: 259, startPoint y: 119, endPoint x: 106, endPoint y: 121, distance: 153.0
click at [168, 118] on strong "📌 O que é apresentado no relatório?" at bounding box center [181, 118] width 126 height 9
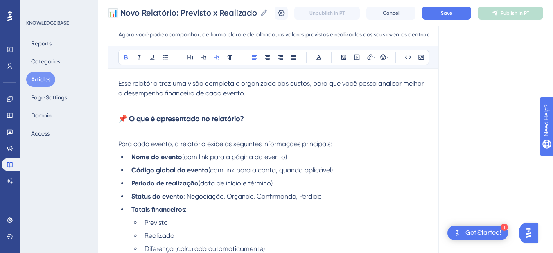
click at [280, 118] on h3 "📌 O que é apresentado no relatório?" at bounding box center [273, 118] width 310 height 21
drag, startPoint x: 272, startPoint y: 118, endPoint x: 131, endPoint y: 122, distance: 141.2
click at [131, 122] on h3 "📌 O que é apresentado no relatório?" at bounding box center [273, 118] width 310 height 21
click at [156, 131] on p at bounding box center [273, 134] width 310 height 10
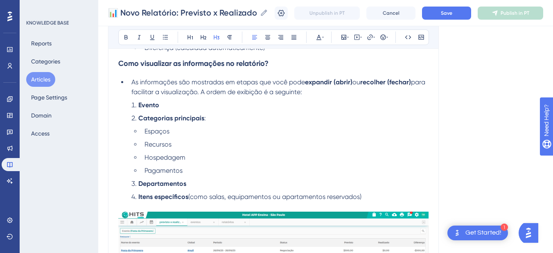
scroll to position [191, 0]
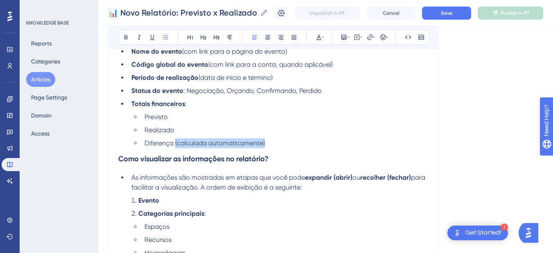
drag, startPoint x: 244, startPoint y: 143, endPoint x: 175, endPoint y: 144, distance: 69.6
click at [175, 144] on li "Diferença (calculada automaticamente)" at bounding box center [284, 143] width 287 height 10
click at [119, 159] on strong "Como visualizar as informações no relatório?" at bounding box center [193, 158] width 150 height 9
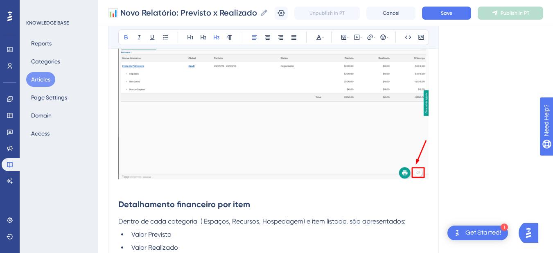
scroll to position [764, 0]
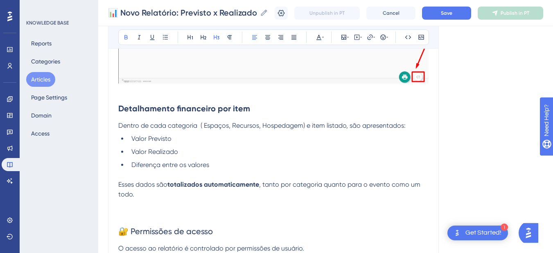
click at [143, 195] on p "Esses dados são totalizados automaticamente , tanto por categoria quanto para o…" at bounding box center [273, 190] width 310 height 20
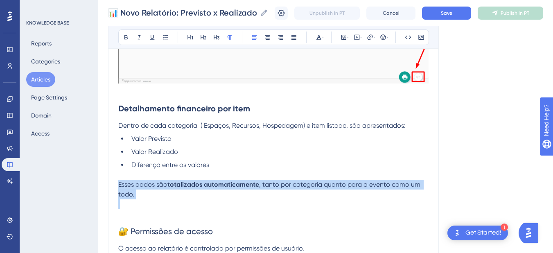
drag, startPoint x: 142, startPoint y: 195, endPoint x: 114, endPoint y: 185, distance: 29.6
click at [140, 194] on p "Esses dados são totalizados automaticamente , tanto por categoria quanto para o…" at bounding box center [273, 190] width 310 height 20
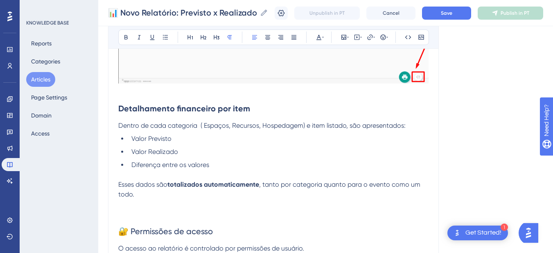
click at [145, 216] on p at bounding box center [273, 214] width 310 height 10
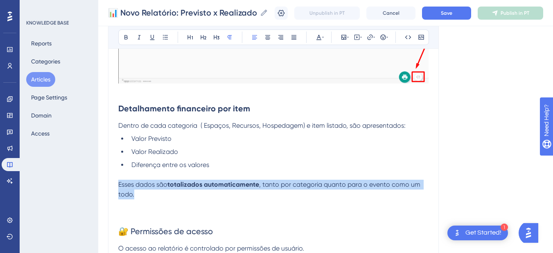
drag, startPoint x: 138, startPoint y: 191, endPoint x: 113, endPoint y: 189, distance: 25.5
copy p "Esses dados são totalizados automaticamente , tanto por categoria quanto para o…"
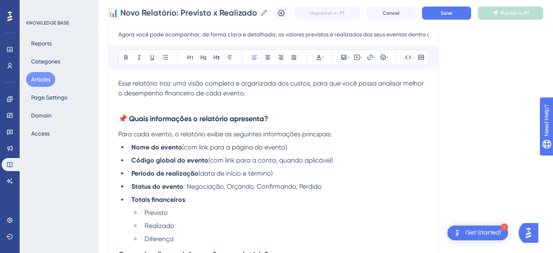
scroll to position [191, 0]
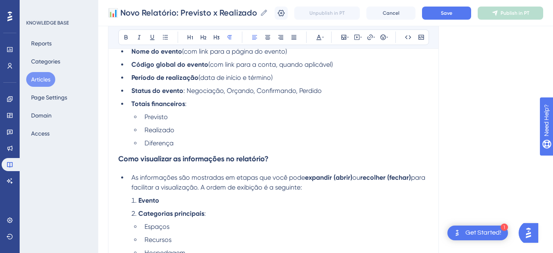
click at [173, 150] on h3 "Como visualizar as informações no relatório?" at bounding box center [273, 158] width 310 height 21
click at [204, 119] on li "Previsto" at bounding box center [284, 117] width 287 height 10
click at [333, 88] on li "Status do evento : Negociação, Orçando, Confirmando, Perdido" at bounding box center [278, 91] width 300 height 10
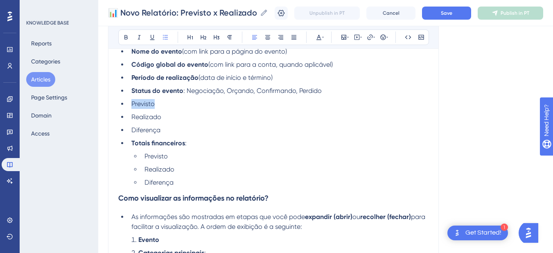
drag, startPoint x: 155, startPoint y: 101, endPoint x: 129, endPoint y: 102, distance: 26.2
click at [129, 102] on li "Previsto" at bounding box center [278, 104] width 300 height 10
click at [124, 38] on icon at bounding box center [125, 37] width 3 height 5
drag, startPoint x: 162, startPoint y: 117, endPoint x: 131, endPoint y: 117, distance: 31.1
click at [131, 117] on li "Realizado" at bounding box center [278, 117] width 300 height 10
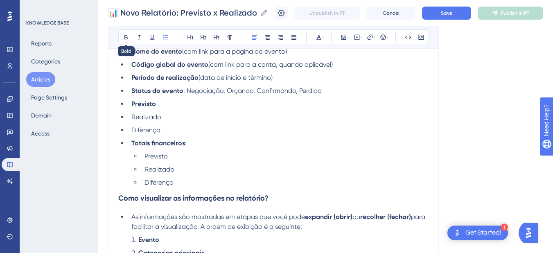
drag, startPoint x: 125, startPoint y: 38, endPoint x: 154, endPoint y: 132, distance: 98.5
click at [124, 37] on icon at bounding box center [125, 37] width 3 height 5
click at [160, 131] on li "Diferença" at bounding box center [278, 130] width 300 height 10
drag, startPoint x: 160, startPoint y: 131, endPoint x: 131, endPoint y: 128, distance: 30.0
click at [131, 128] on li "Diferença" at bounding box center [278, 130] width 300 height 10
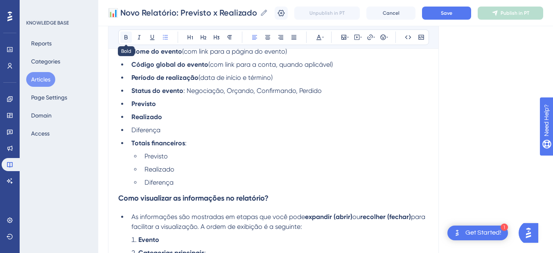
click at [124, 36] on icon at bounding box center [125, 37] width 3 height 5
click at [216, 125] on ul "Nome do evento (com link para a página do evento) Código global do evento (com …" at bounding box center [273, 117] width 310 height 141
click at [200, 181] on li "Diferença" at bounding box center [284, 183] width 287 height 10
click at [193, 158] on li "Previsto" at bounding box center [284, 156] width 287 height 10
click at [209, 129] on li "Diferença" at bounding box center [278, 130] width 300 height 10
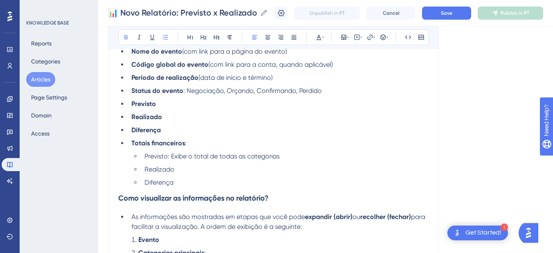
click at [170, 144] on strong "Totais financeiros" at bounding box center [158, 143] width 54 height 8
click at [189, 182] on li "Diferença" at bounding box center [284, 183] width 287 height 10
drag, startPoint x: 176, startPoint y: 181, endPoint x: 144, endPoint y: 158, distance: 40.4
click at [144, 158] on ul "Previsto: Exibe o total de todas as categorias Realizado Diferença" at bounding box center [279, 169] width 297 height 36
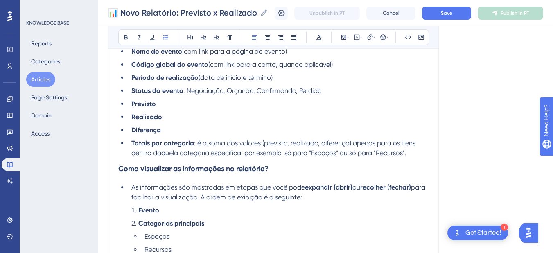
click at [396, 155] on span ": é a soma dos valores (previsto, realizado, diferença) apenas para os itens de…" at bounding box center [274, 148] width 286 height 18
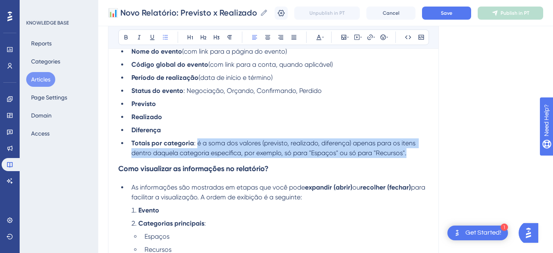
drag, startPoint x: 413, startPoint y: 151, endPoint x: 196, endPoint y: 146, distance: 217.7
click at [196, 146] on li "Totais por categoria : é a soma dos valores (previsto, realizado, diferença) ap…" at bounding box center [278, 148] width 300 height 20
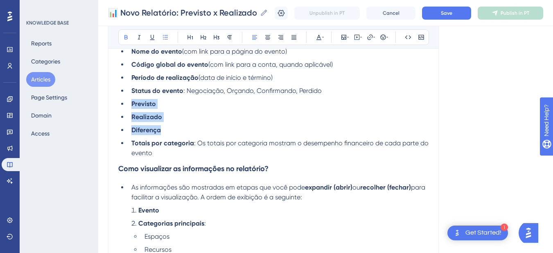
drag, startPoint x: 167, startPoint y: 131, endPoint x: 124, endPoint y: 104, distance: 51.1
click at [124, 104] on ul "Nome do evento (com link para a página do evento) Código global do evento (com …" at bounding box center [273, 102] width 310 height 111
copy ul "Previsto Realizado Diferença"
click at [164, 106] on li "Previsto" at bounding box center [278, 104] width 300 height 10
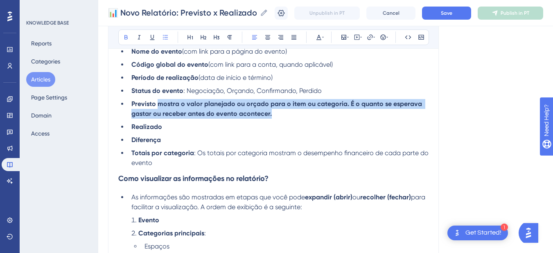
drag, startPoint x: 275, startPoint y: 114, endPoint x: 156, endPoint y: 107, distance: 118.9
click at [156, 107] on li "Previsto mostra o valor planejado ou orçado para o item ou categoria. É o quant…" at bounding box center [278, 109] width 300 height 20
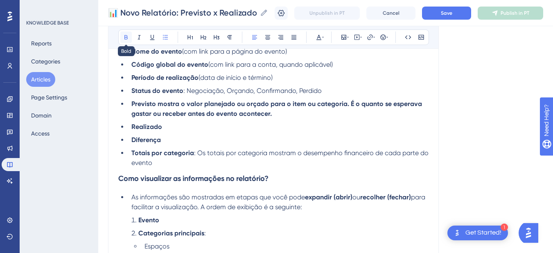
click at [124, 37] on icon at bounding box center [126, 37] width 7 height 7
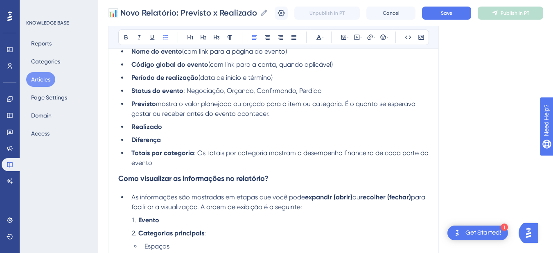
click at [159, 107] on span "mostra o valor planejado ou orçado para o item ou categoria. É o quanto se espe…" at bounding box center [274, 109] width 286 height 18
click at [155, 105] on strong "Previsto" at bounding box center [143, 104] width 25 height 8
click at [173, 125] on li "Realizado" at bounding box center [278, 127] width 300 height 10
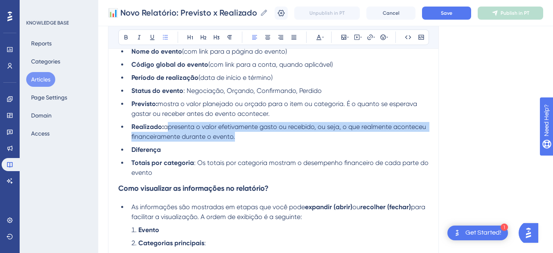
drag, startPoint x: 240, startPoint y: 136, endPoint x: 169, endPoint y: 131, distance: 71.0
click at [169, 131] on li "Realizado: apresenta o valor efetivamente gasto ou recebido, ou seja, o que rea…" at bounding box center [278, 132] width 300 height 20
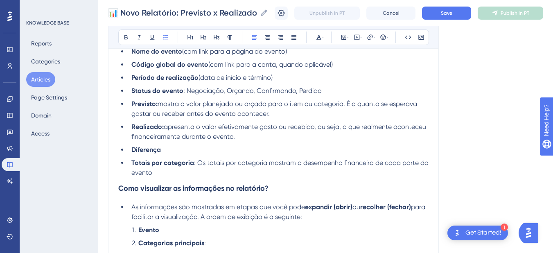
click at [220, 110] on span "mostra o valor planejado ou orçado para o item ou categoria. É o quanto se espe…" at bounding box center [274, 109] width 287 height 18
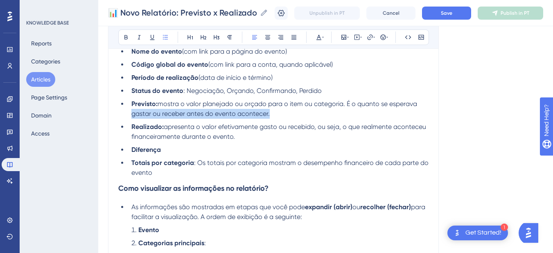
drag, startPoint x: 281, startPoint y: 110, endPoint x: 131, endPoint y: 115, distance: 150.6
click at [131, 115] on li "Previsto: mostra o valor planejado ou orçado para o item ou categoria. É o quan…" at bounding box center [278, 109] width 300 height 20
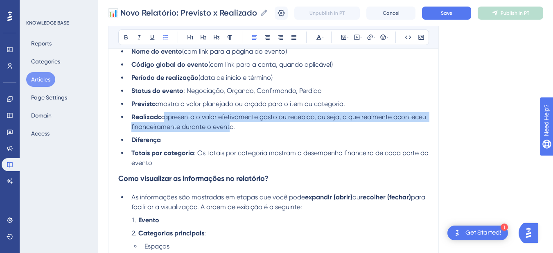
drag, startPoint x: 229, startPoint y: 127, endPoint x: 166, endPoint y: 116, distance: 63.9
click at [166, 116] on span "apresenta o valor efetivamente gasto ou recebido, ou seja, o que realmente acon…" at bounding box center [279, 122] width 296 height 18
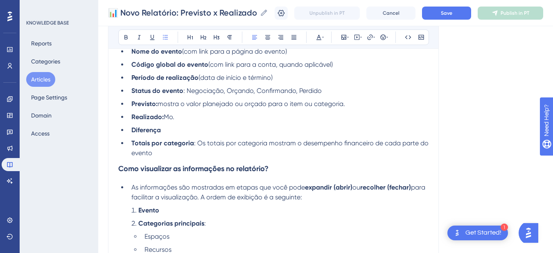
click at [180, 117] on li "Realizado: Mo." at bounding box center [278, 117] width 300 height 10
click at [182, 131] on li "Diferença" at bounding box center [278, 130] width 300 height 10
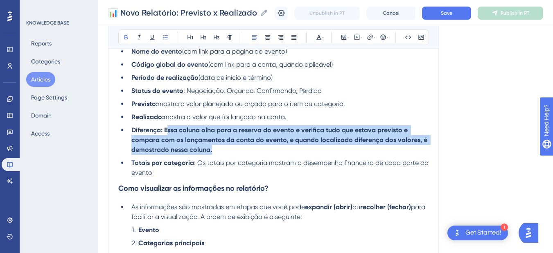
drag, startPoint x: 216, startPoint y: 147, endPoint x: 166, endPoint y: 133, distance: 51.4
click at [166, 133] on li "Diferença: Essa coluna olha para a reserva do evento e verifica tudo que estava…" at bounding box center [278, 139] width 300 height 29
drag, startPoint x: 188, startPoint y: 140, endPoint x: 170, endPoint y: 124, distance: 24.1
click at [170, 124] on ul "Nome do evento (com link para a página do evento) Código global do evento (com …" at bounding box center [273, 112] width 310 height 131
drag, startPoint x: 164, startPoint y: 131, endPoint x: 188, endPoint y: 142, distance: 26.0
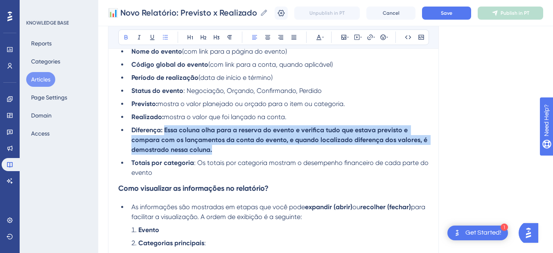
click at [214, 148] on li "Diferença: Essa coluna olha para a reserva do evento e verifica tudo que estava…" at bounding box center [278, 139] width 300 height 29
copy strong "Essa coluna olha para a reserva do evento e verifica tudo que estava previsto e…"
click at [219, 147] on li "Diferença: Essa coluna olha para a reserva do evento e verifica tudo que estava…" at bounding box center [278, 139] width 300 height 29
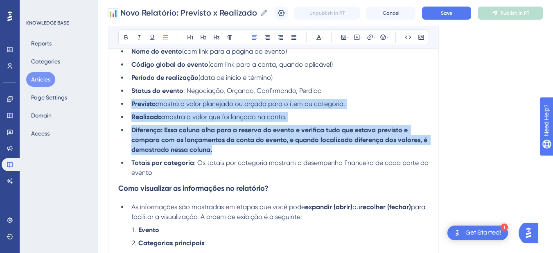
drag, startPoint x: 203, startPoint y: 150, endPoint x: 132, endPoint y: 99, distance: 87.4
click at [132, 99] on ul "Nome do evento (com link para a página do evento) Código global do evento (com …" at bounding box center [273, 112] width 310 height 131
copy ul "Previsto: mostra o valor planejado ou orçado para o item ou categoria. Realizad…"
click at [216, 141] on strong "Diferença: Essa coluna olha para a reserva do evento e verifica tudo que estava…" at bounding box center [279, 139] width 297 height 27
drag, startPoint x: 213, startPoint y: 151, endPoint x: 131, endPoint y: 106, distance: 93.8
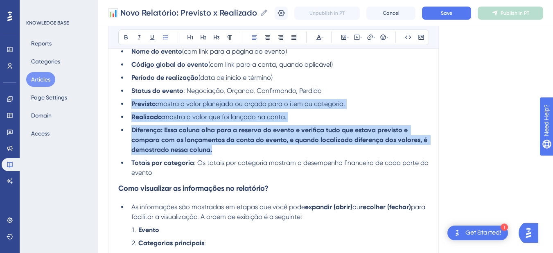
click at [131, 106] on ul "Nome do evento (com link para a página do evento) Código global do evento (com …" at bounding box center [273, 112] width 310 height 131
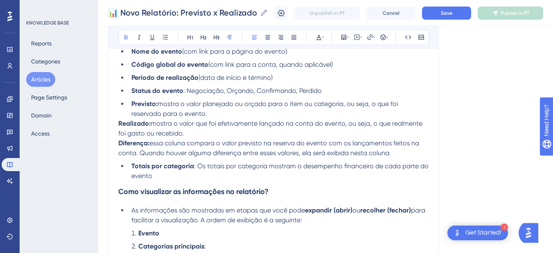
click at [118, 125] on strong "Realizado:" at bounding box center [134, 123] width 32 height 8
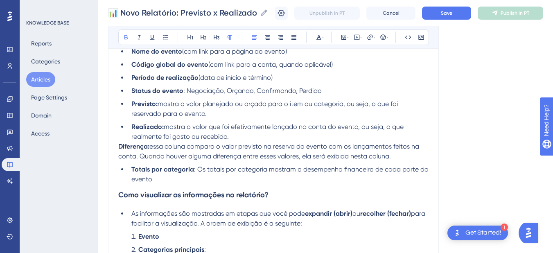
click at [119, 146] on strong "Diferença:" at bounding box center [133, 146] width 31 height 8
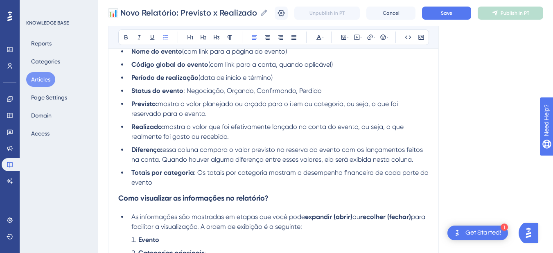
click at [169, 182] on li "Totais por categoria : Os totais por categoria mostram o desempenho financeiro …" at bounding box center [278, 178] width 300 height 20
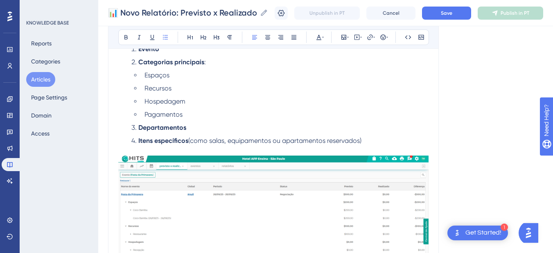
scroll to position [286, 0]
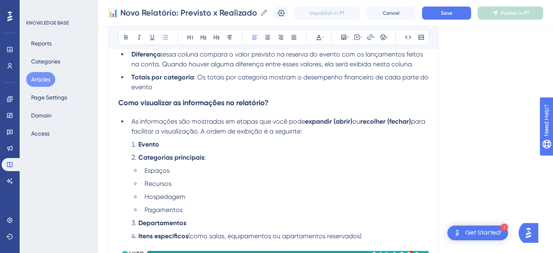
click at [182, 182] on li "Recursos" at bounding box center [284, 184] width 287 height 10
click at [181, 168] on li "Espaços" at bounding box center [284, 171] width 287 height 10
click at [177, 170] on li "Espaços" at bounding box center [284, 171] width 287 height 10
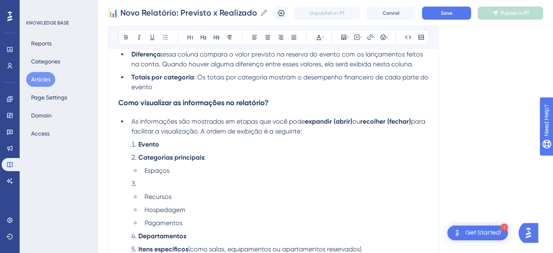
scroll to position [382, 0]
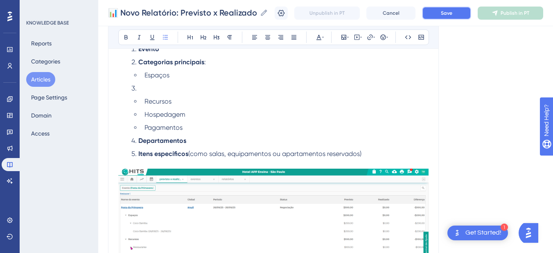
click at [449, 9] on button "Save" at bounding box center [446, 13] width 49 height 13
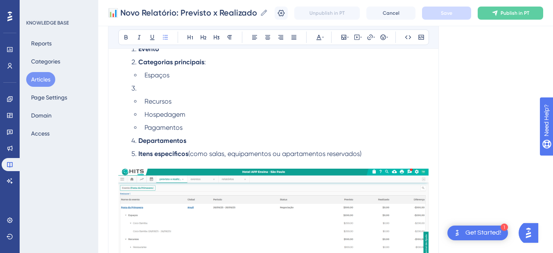
click at [202, 98] on li "Recursos" at bounding box center [284, 102] width 287 height 10
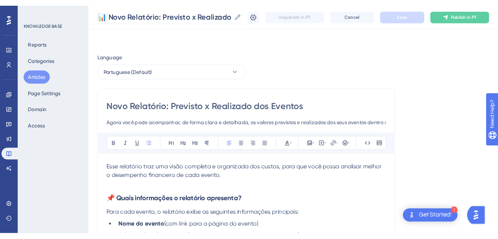
scroll to position [191, 0]
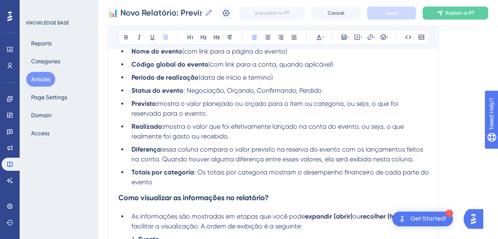
click at [145, 171] on strong "Totais por categoria" at bounding box center [162, 173] width 63 height 8
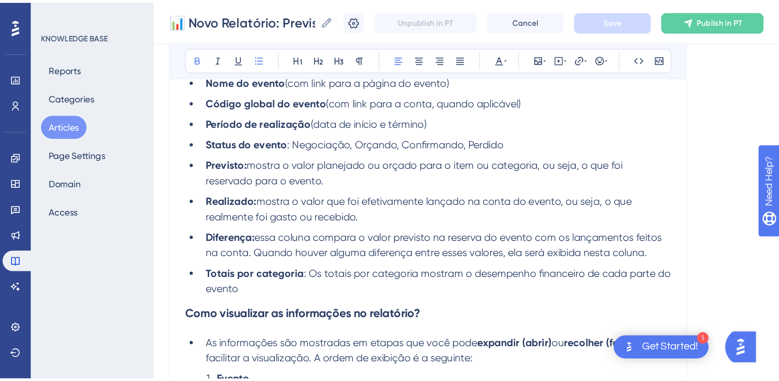
scroll to position [95, 0]
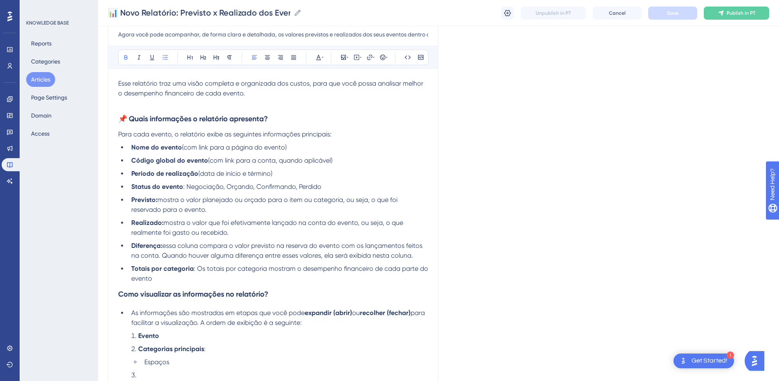
click at [155, 204] on li "Previsto: mostra o valor planejado ou orçado para o item ou categoria, ou seja,…" at bounding box center [278, 205] width 300 height 20
click at [323, 205] on li "Previsto: mostra o valor planejado ou orçado para o item ou categoria, ou seja,…" at bounding box center [278, 205] width 300 height 20
click at [361, 204] on li "Previsto: mostra o valor planejado ou orçado para o item ou categoria, ou seja,…" at bounding box center [278, 205] width 300 height 20
click at [210, 210] on li "Previsto: mostra o valor planejado ou orçado para o item ou categoria, ou seja,…" at bounding box center [278, 205] width 300 height 20
click at [205, 210] on span "mostra o valor planejado ou orçado para o item ou categoria, ou seja, o que foi…" at bounding box center [265, 205] width 268 height 18
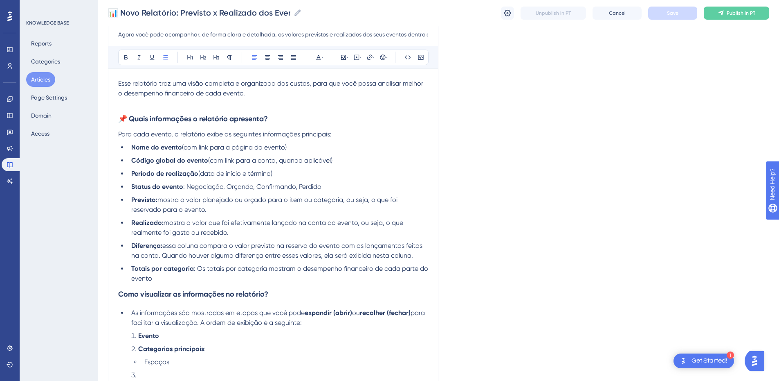
click at [248, 225] on span "mostra o valor que foi efetivamente lançado na conta do evento, ou seja, o que …" at bounding box center [268, 227] width 274 height 18
click at [319, 228] on li "Realizado: mostra o valor que foi efetivamente lançado na conta do evento, ou s…" at bounding box center [278, 228] width 300 height 20
click at [254, 237] on ul "Nome do evento (com link para a página do evento) Código global do evento (com …" at bounding box center [273, 212] width 310 height 141
drag, startPoint x: 243, startPoint y: 230, endPoint x: 358, endPoint y: 225, distance: 115.5
click at [358, 225] on li "Realizado: mostra o valor que foi efetivamente lançado na conta do evento, ou s…" at bounding box center [278, 228] width 300 height 20
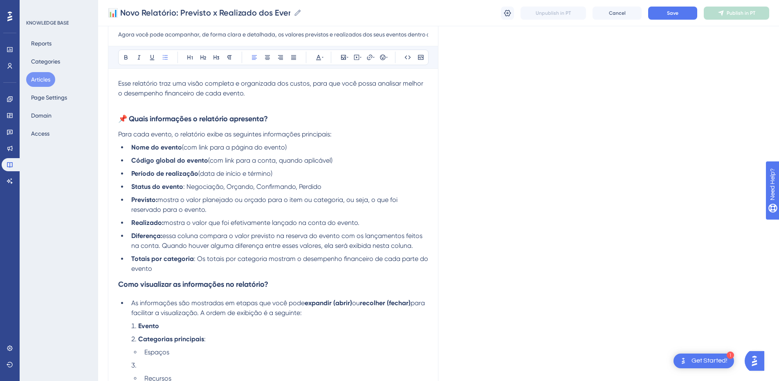
click at [230, 239] on li "Diferença: essa coluna compara o valor previsto na reserva do evento com os lan…" at bounding box center [278, 241] width 300 height 20
click at [417, 244] on li "Diferença: essa coluna compara o valor previsto na reserva do evento com os lan…" at bounding box center [278, 241] width 300 height 20
click at [327, 187] on li "Status do evento : Negociação, Orçando, Confirmando, Perdido" at bounding box center [278, 187] width 300 height 10
drag, startPoint x: 329, startPoint y: 187, endPoint x: 187, endPoint y: 184, distance: 141.6
click at [187, 184] on li "Status do evento : Negociação, Orçando, Confirmando, Perdido" at bounding box center [278, 187] width 300 height 10
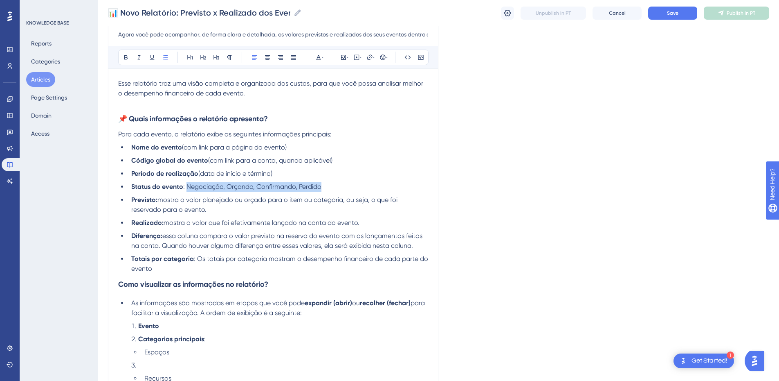
click at [187, 184] on span ": Negociação, Orçando, Confirmando, Perdido" at bounding box center [252, 186] width 138 height 8
click at [236, 184] on span ": Negociação, Orçando, Confirmando, Perdido" at bounding box center [252, 186] width 138 height 8
click at [331, 184] on li "Status do evento : Negociação, Orçando, Confirmando, Perdido" at bounding box center [278, 187] width 300 height 10
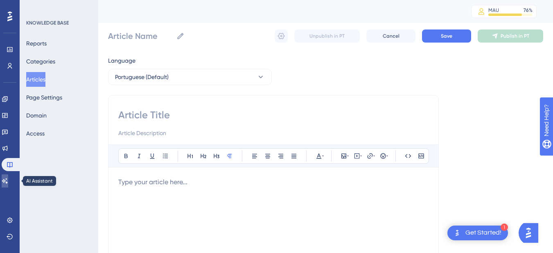
click at [8, 184] on link at bounding box center [5, 180] width 7 height 13
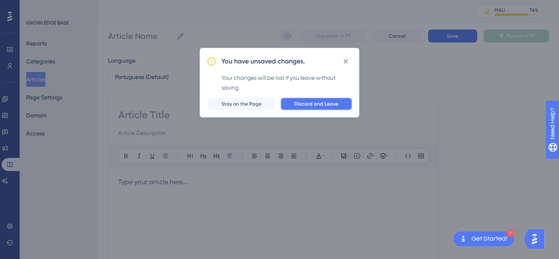
click at [310, 102] on span "Discard and Leave" at bounding box center [316, 104] width 44 height 7
